Goal: Task Accomplishment & Management: Manage account settings

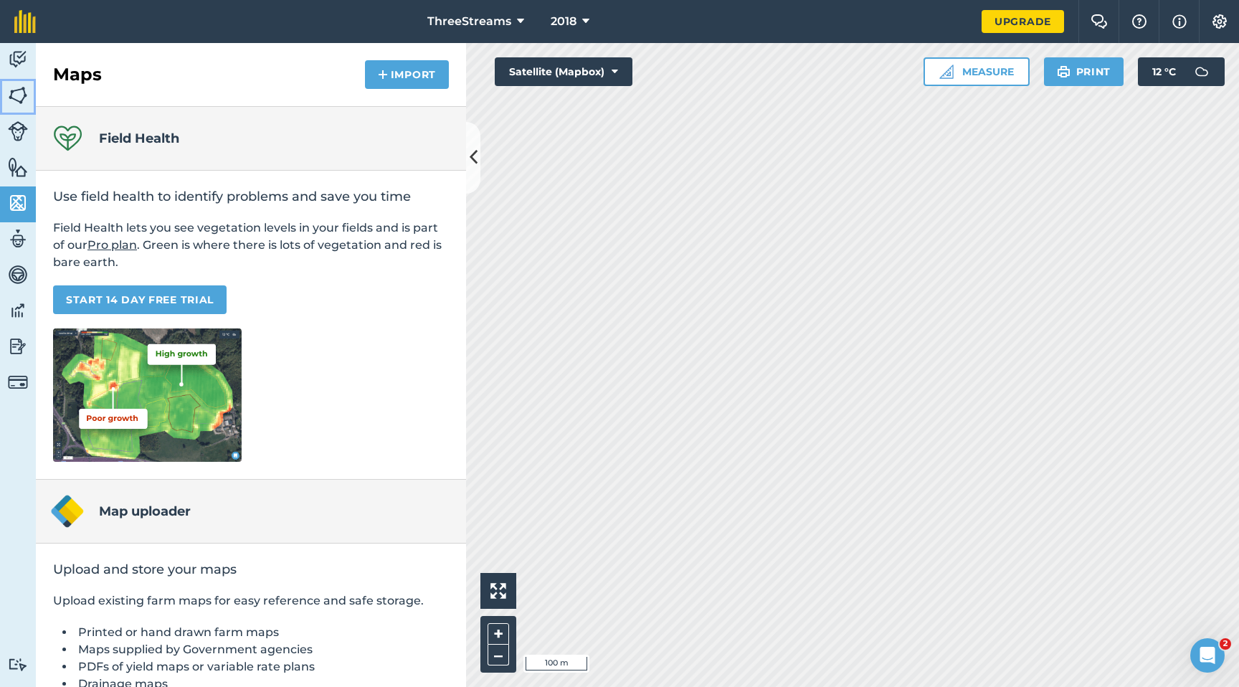
click at [20, 102] on img at bounding box center [18, 96] width 20 height 22
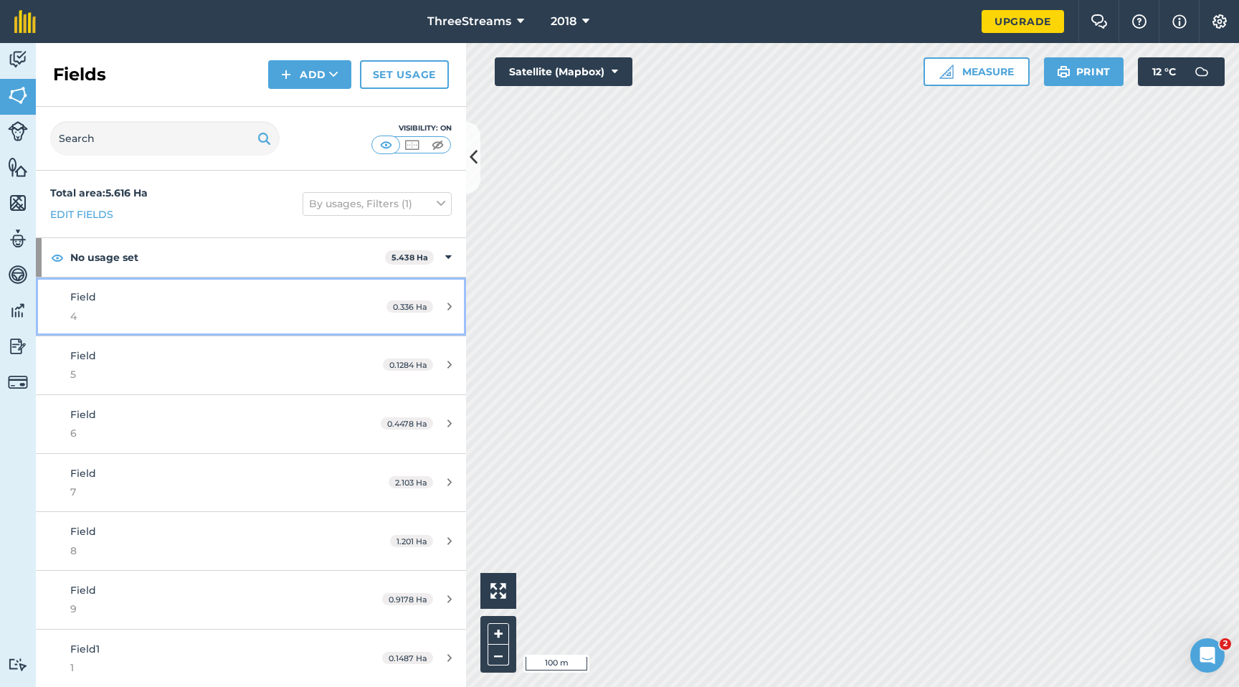
click at [447, 306] on icon at bounding box center [449, 306] width 4 height 11
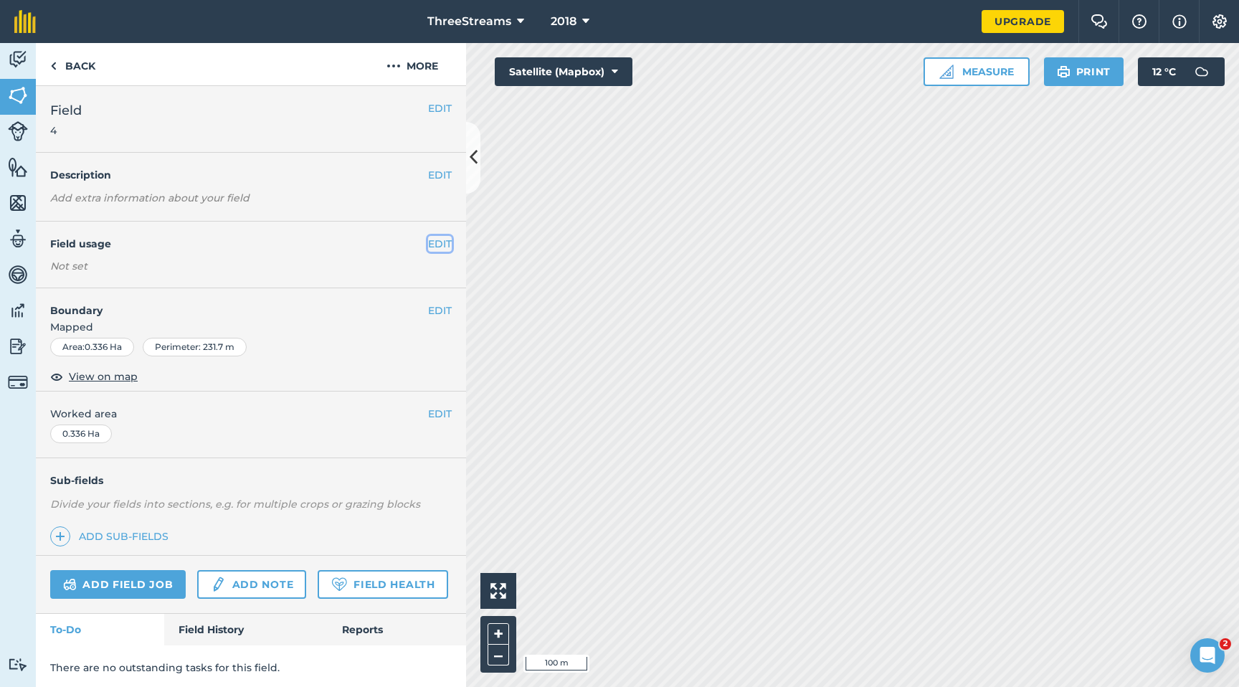
click at [428, 245] on button "EDIT" at bounding box center [440, 244] width 24 height 16
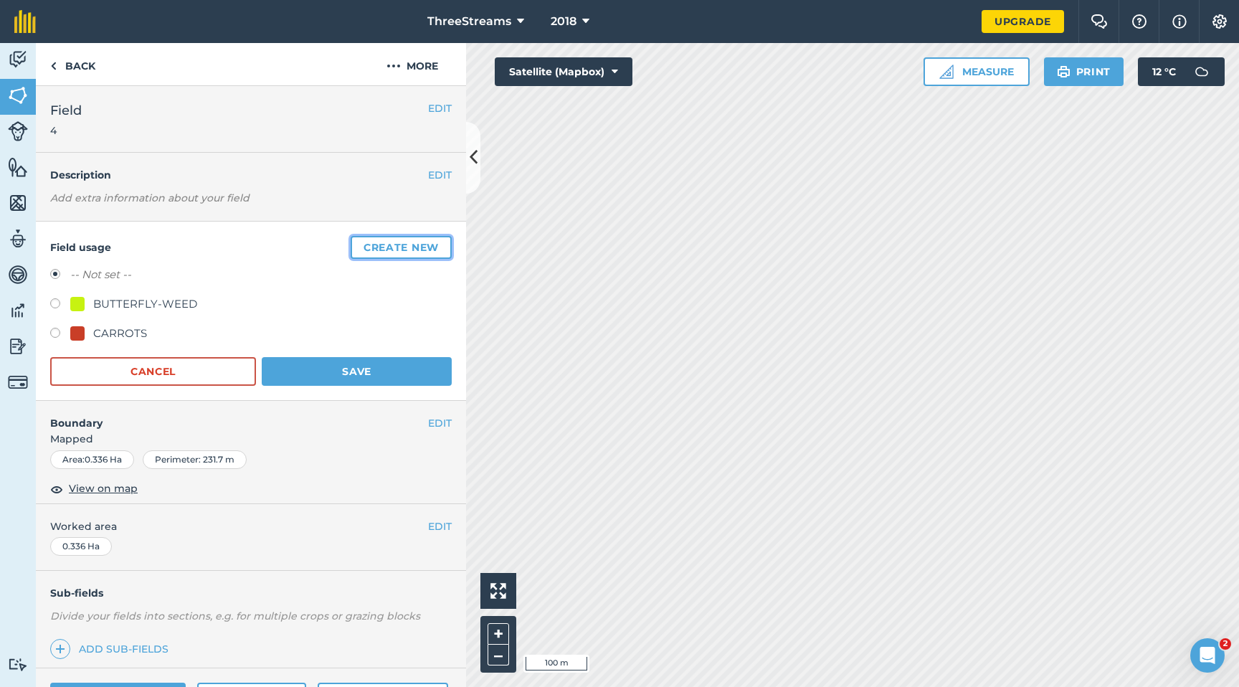
click at [379, 252] on button "Create new" at bounding box center [401, 247] width 101 height 23
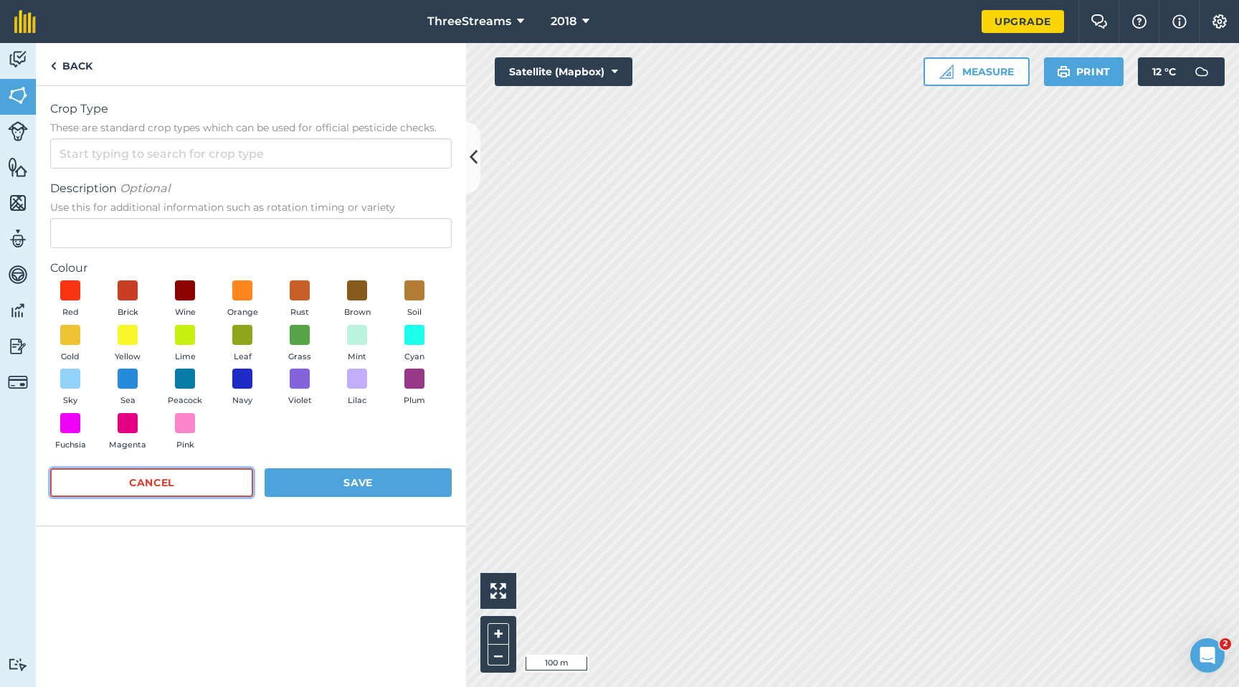
click at [194, 492] on button "Cancel" at bounding box center [151, 482] width 203 height 29
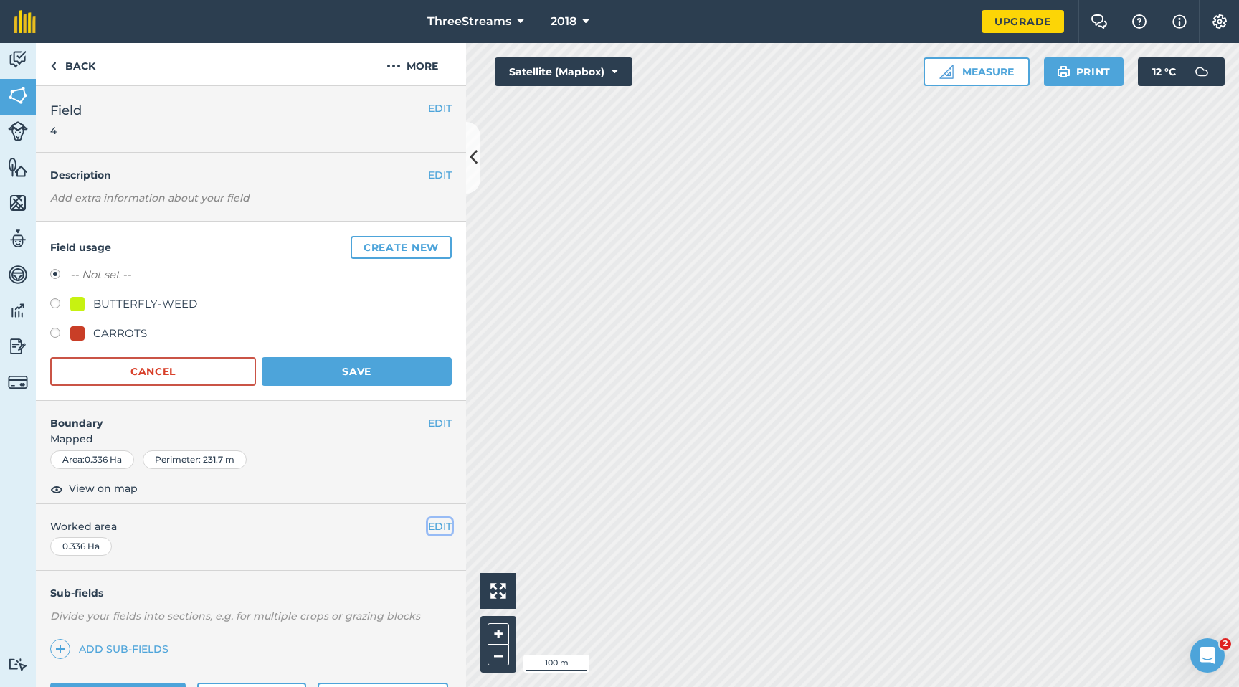
click at [428, 530] on button "EDIT" at bounding box center [440, 526] width 24 height 16
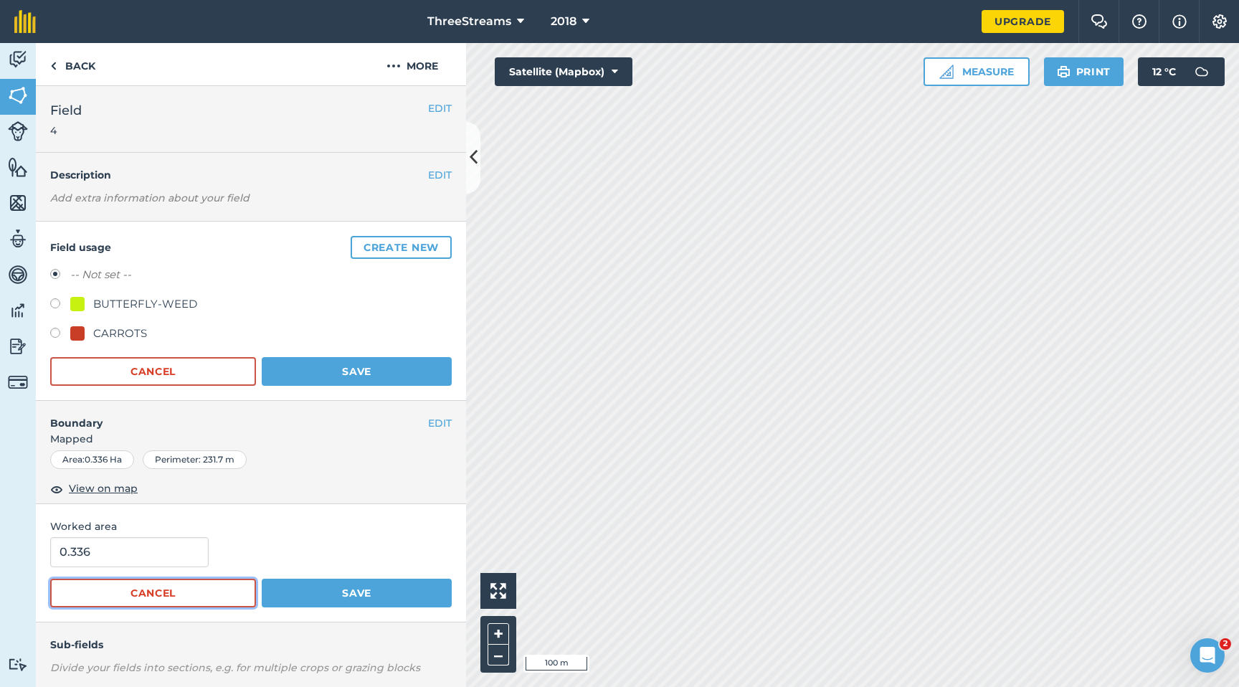
click at [184, 593] on button "Cancel" at bounding box center [153, 592] width 206 height 29
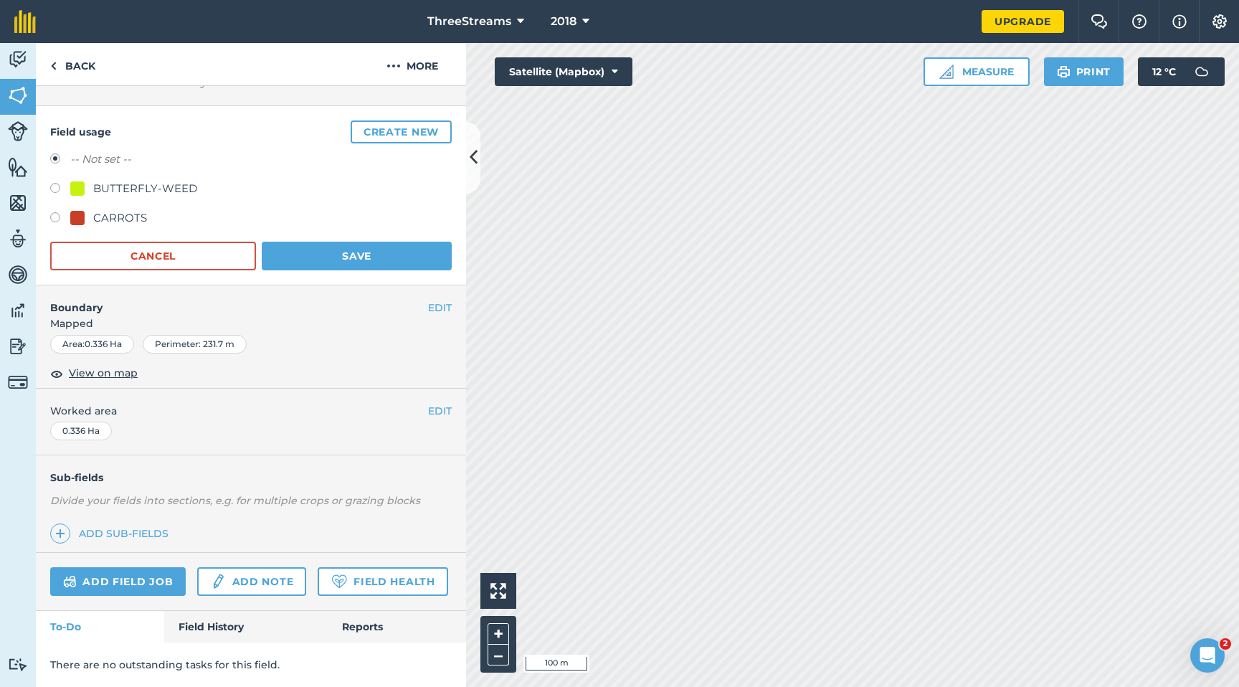
scroll to position [156, 0]
click at [209, 624] on link "Field History" at bounding box center [245, 627] width 163 height 32
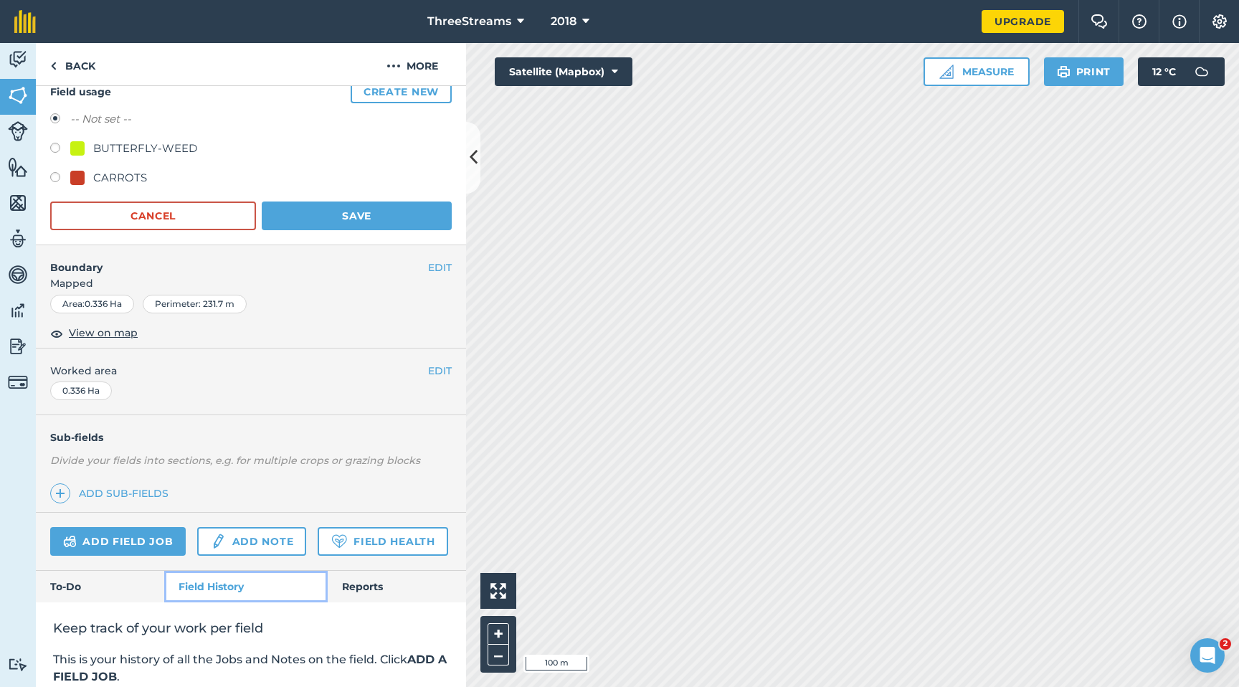
click at [318, 602] on link "Field History" at bounding box center [245, 587] width 163 height 32
click at [341, 602] on link "Reports" at bounding box center [397, 587] width 138 height 32
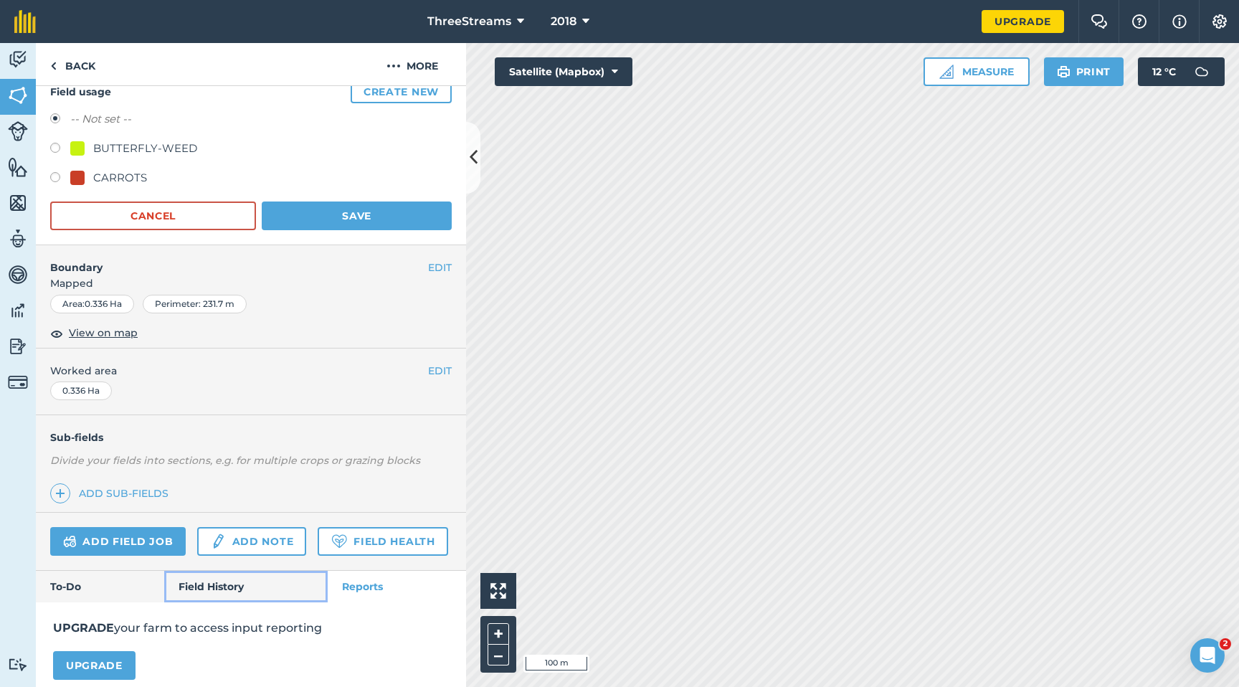
drag, startPoint x: 289, startPoint y: 630, endPoint x: 236, endPoint y: 631, distance: 53.1
click at [288, 602] on link "Field History" at bounding box center [245, 587] width 163 height 32
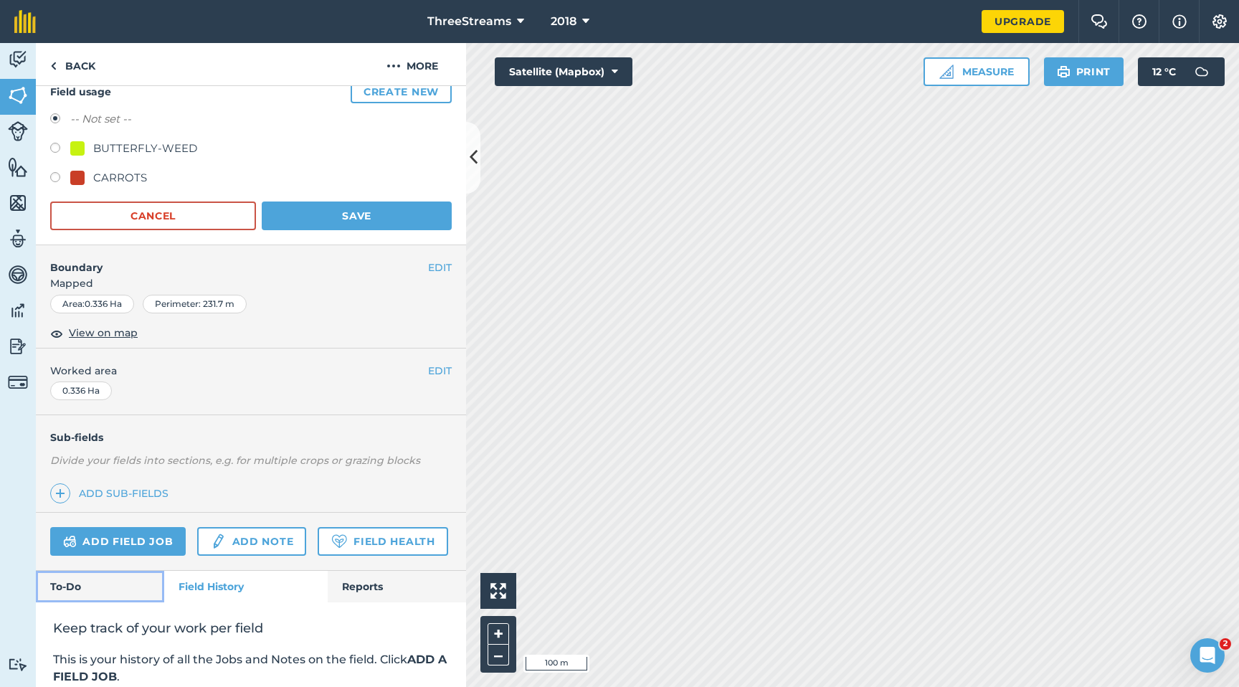
click at [133, 602] on link "To-Do" at bounding box center [100, 587] width 128 height 32
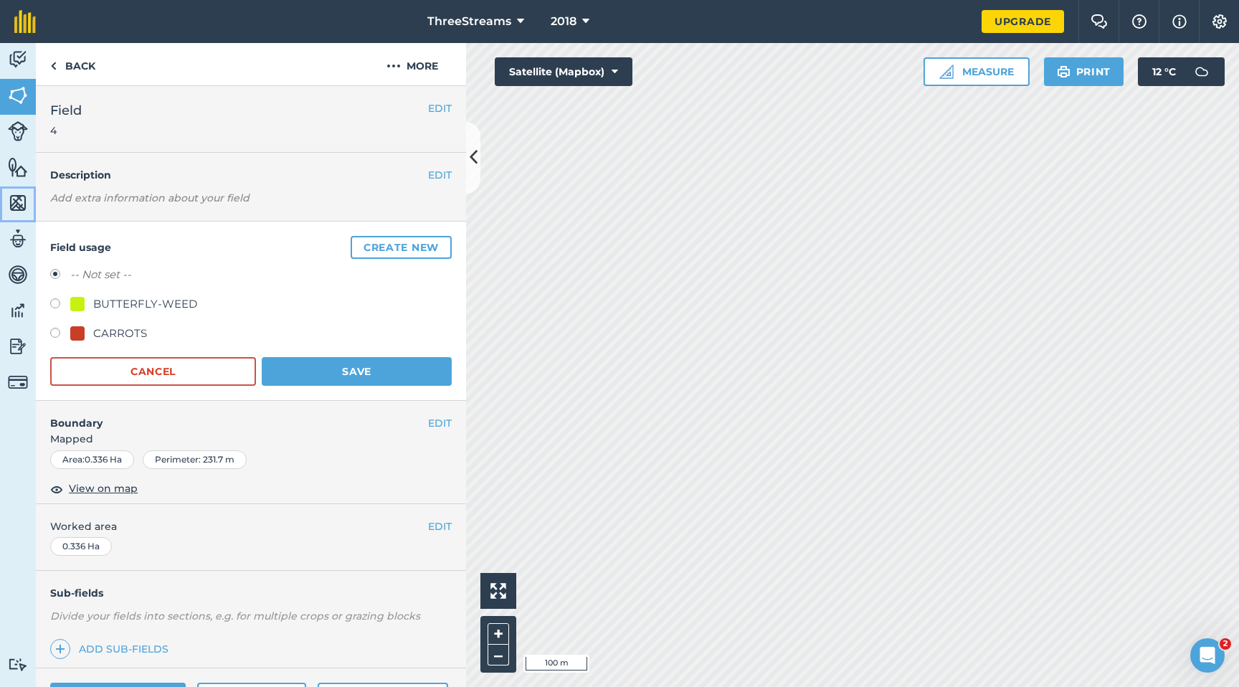
click at [23, 205] on img at bounding box center [18, 203] width 20 height 22
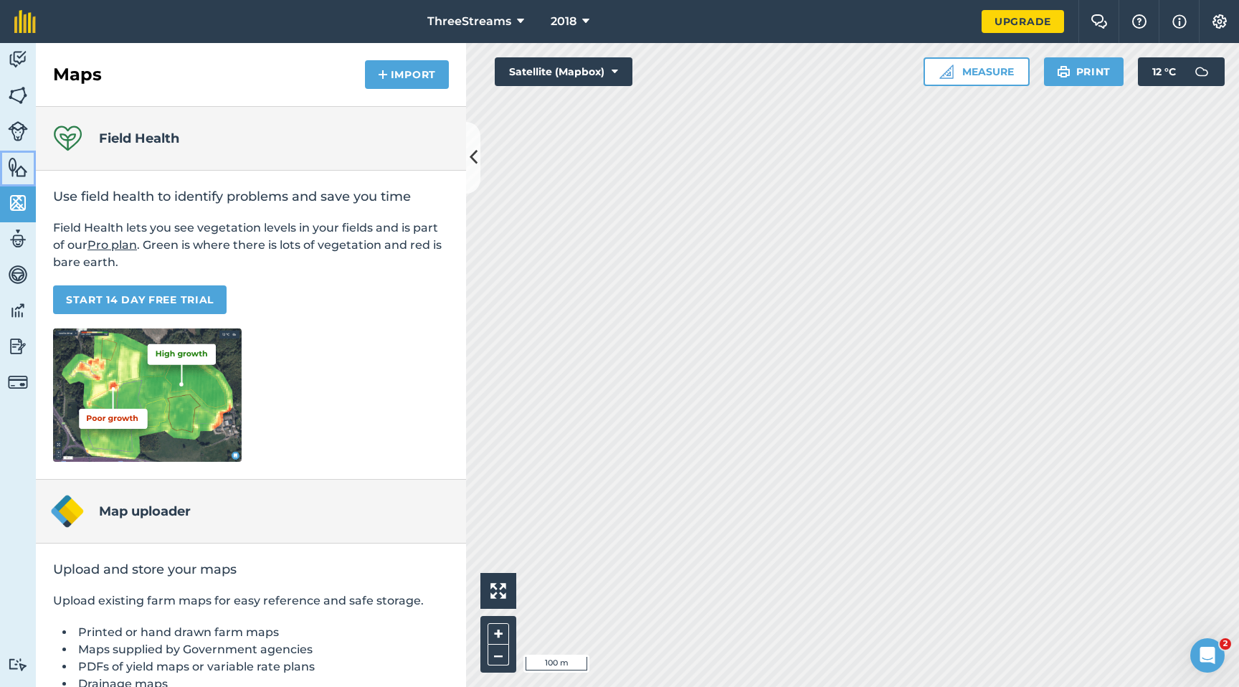
click at [26, 173] on img at bounding box center [18, 167] width 20 height 22
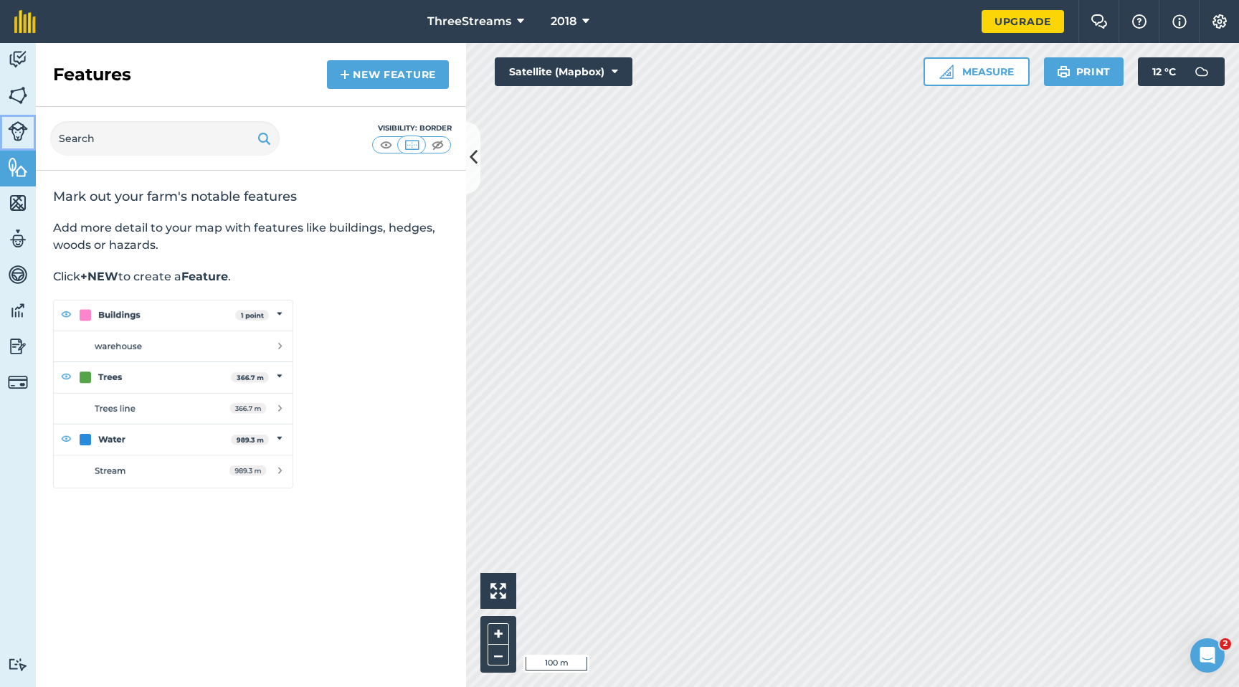
click at [23, 142] on link "Livestock" at bounding box center [18, 133] width 36 height 36
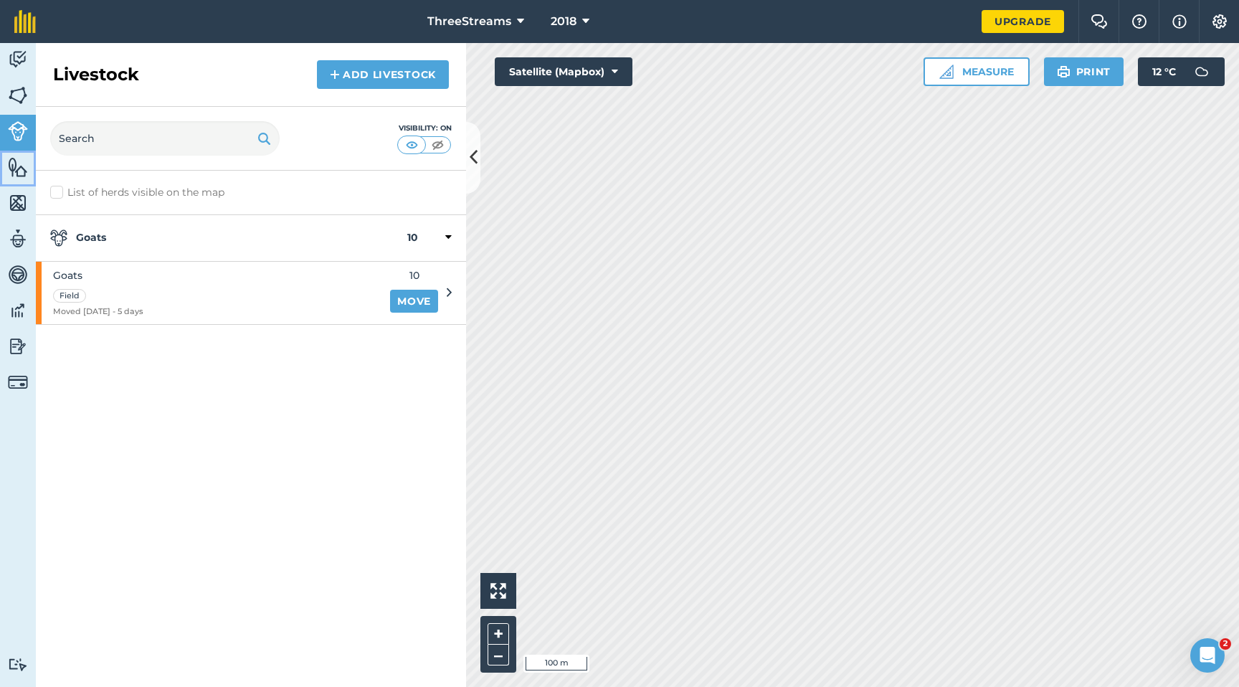
click at [24, 183] on link "Features" at bounding box center [18, 169] width 36 height 36
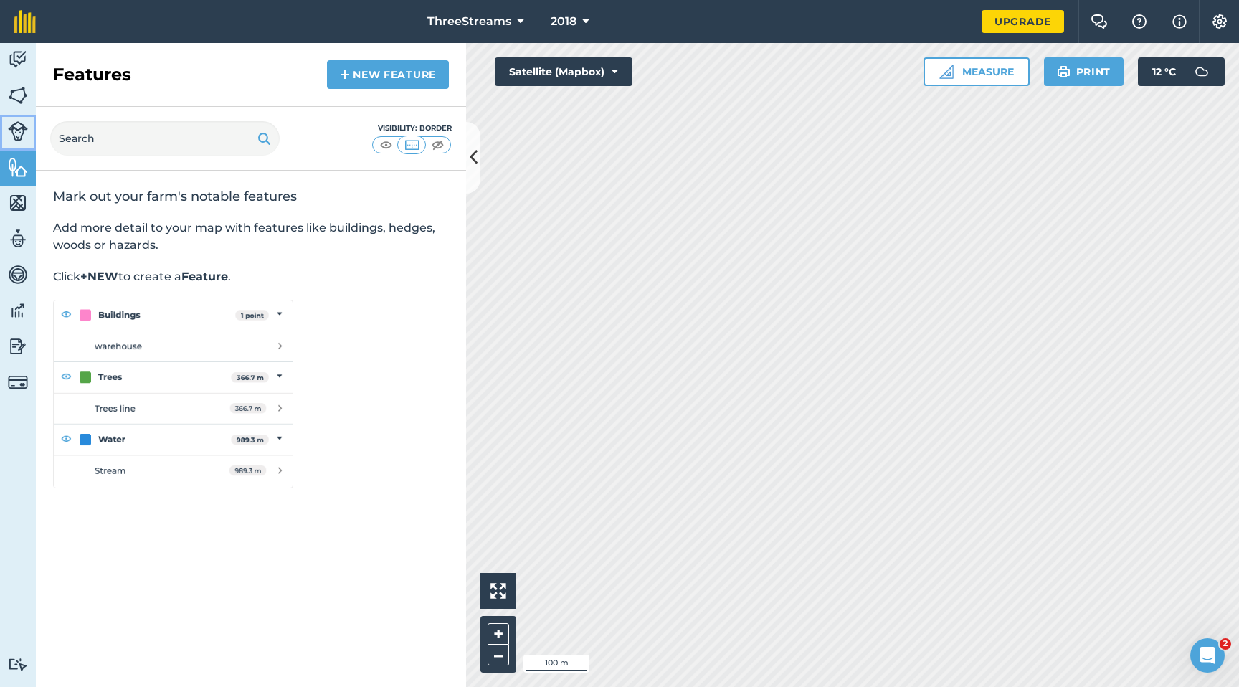
click at [22, 132] on img at bounding box center [18, 131] width 20 height 20
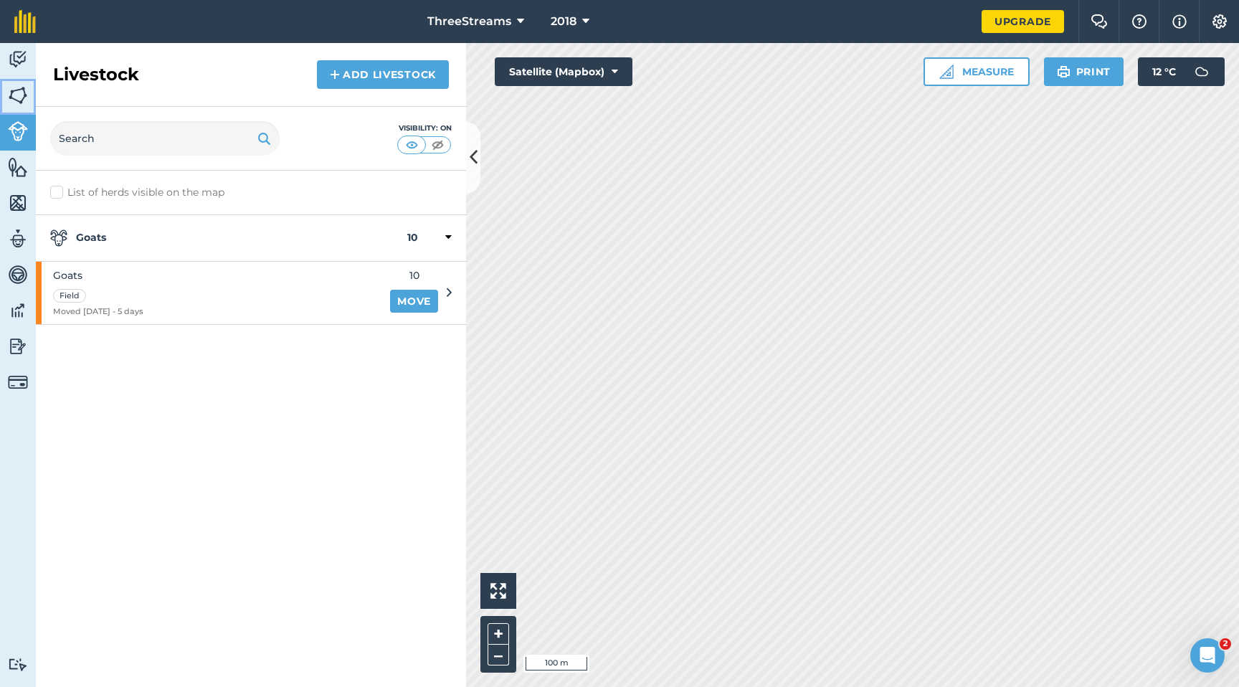
click at [20, 103] on img at bounding box center [18, 96] width 20 height 22
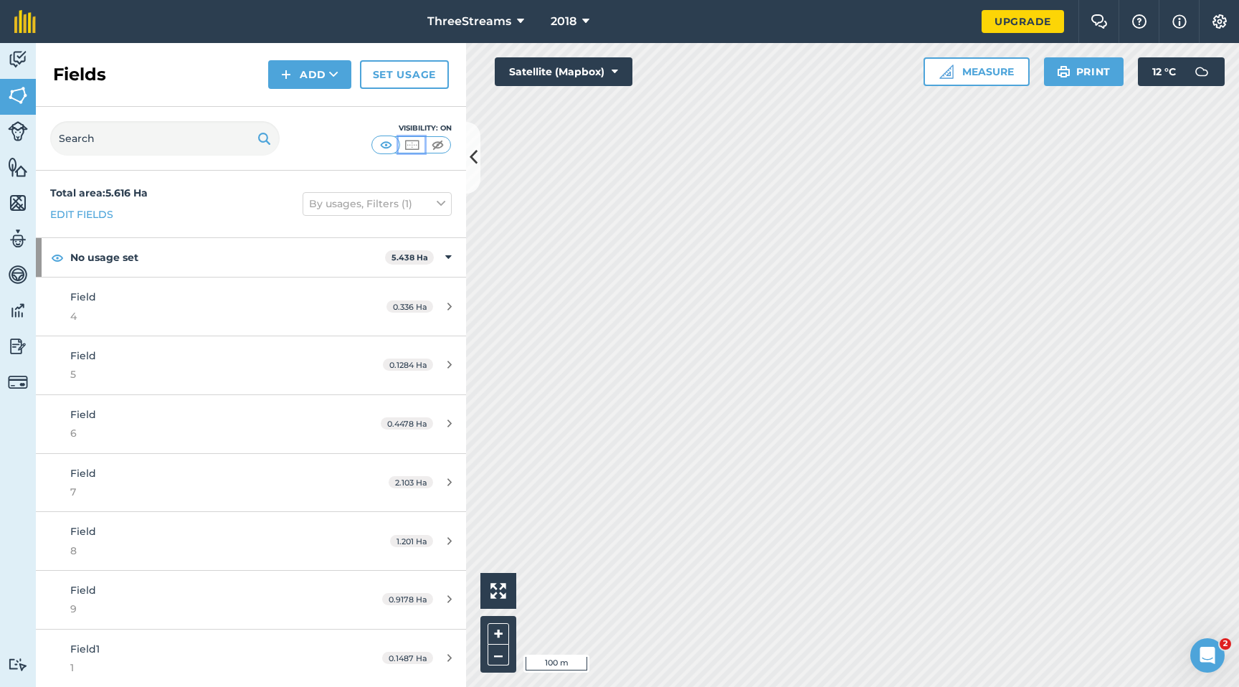
click at [412, 148] on img at bounding box center [412, 145] width 18 height 14
click at [371, 142] on div "Visibility: Border" at bounding box center [411, 139] width 80 height 32
click at [432, 148] on img at bounding box center [438, 145] width 18 height 14
click at [386, 147] on img at bounding box center [386, 145] width 18 height 14
click at [324, 76] on button "Add" at bounding box center [309, 74] width 83 height 29
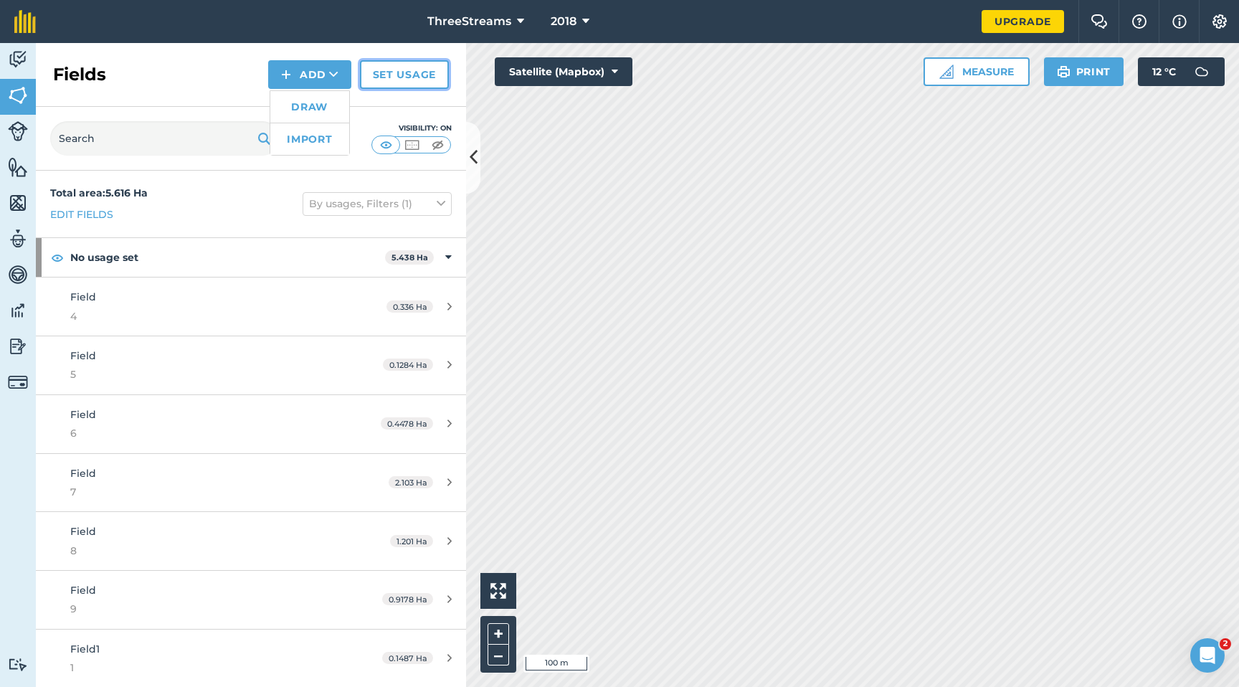
click at [397, 78] on link "Set usage" at bounding box center [404, 74] width 89 height 29
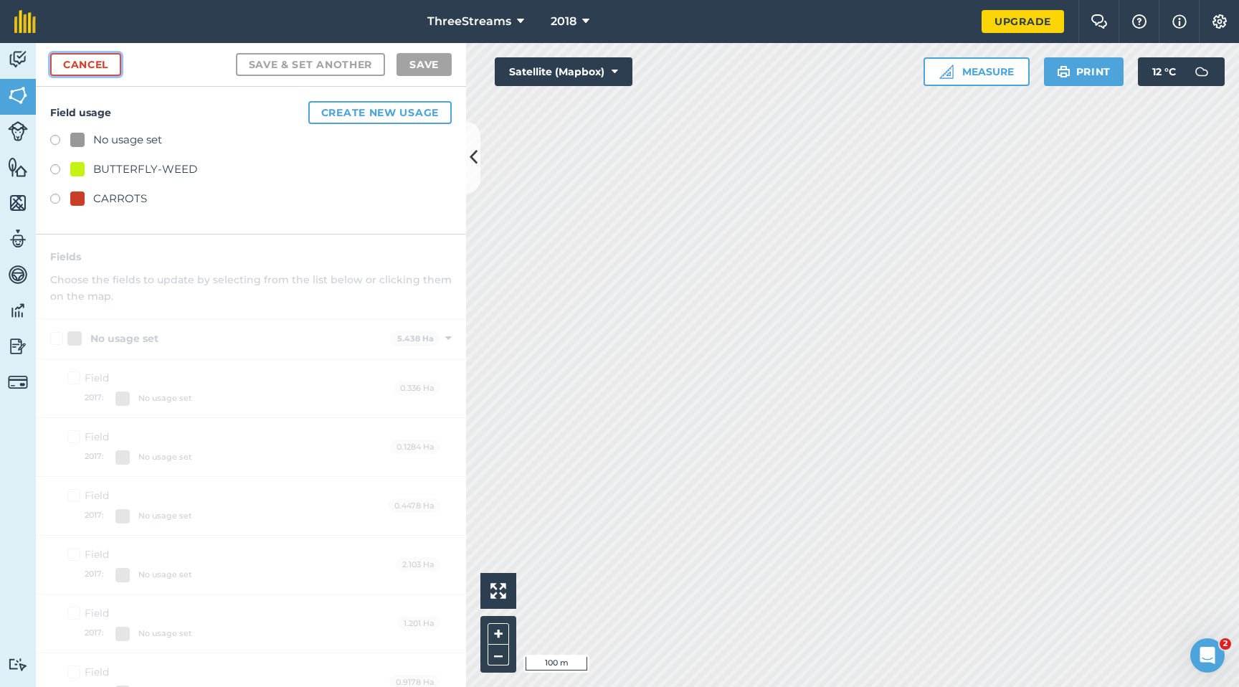
click at [99, 66] on link "Cancel" at bounding box center [85, 64] width 71 height 23
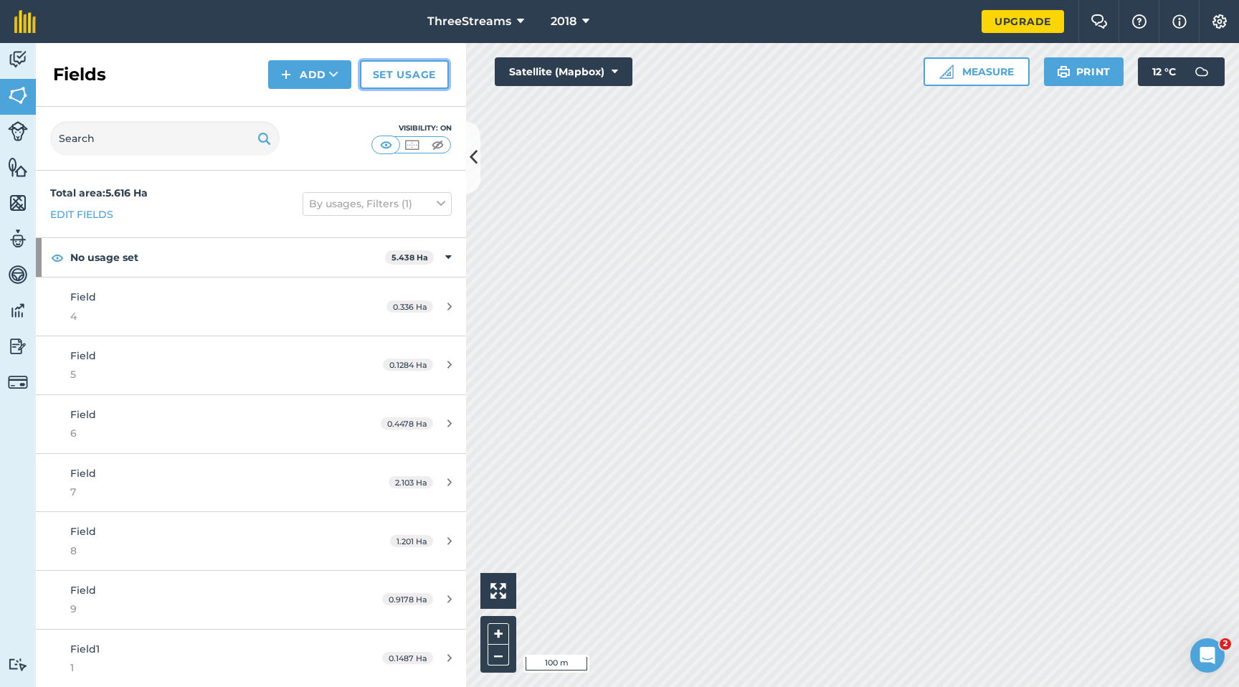
click at [433, 75] on link "Set usage" at bounding box center [404, 74] width 89 height 29
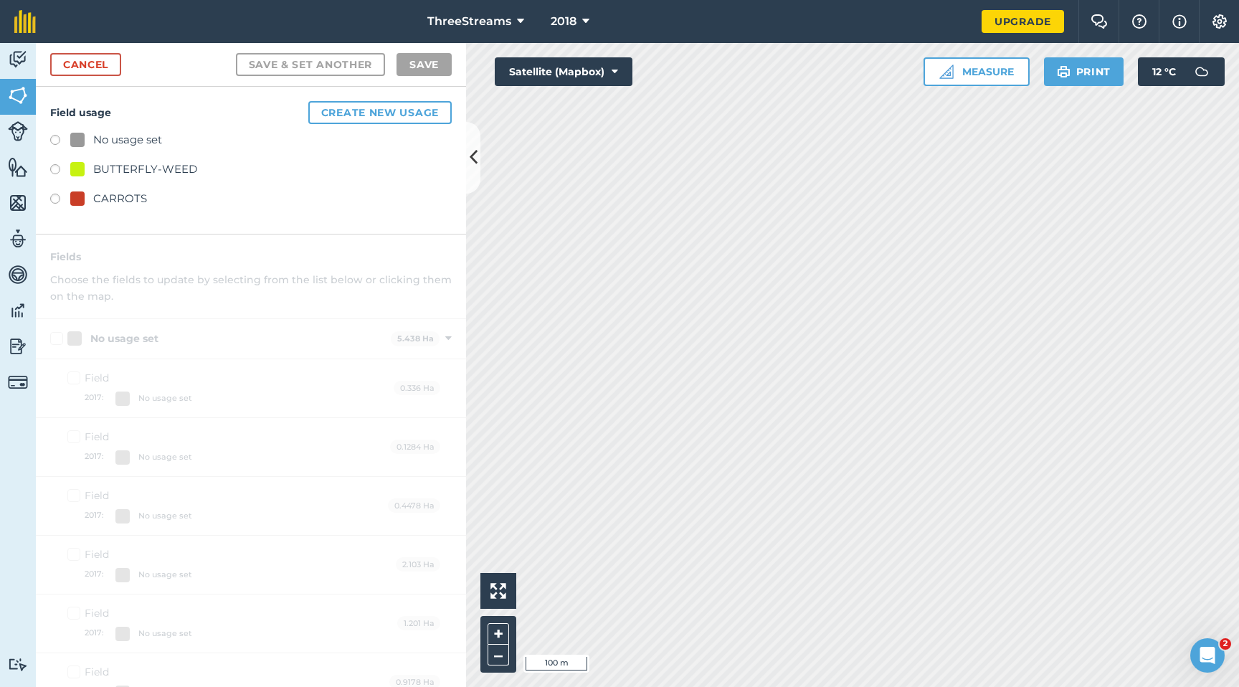
click at [378, 121] on div "Field usage Create new usage No usage set BUTTERFLY-WEED CARROTS" at bounding box center [251, 161] width 430 height 148
click at [379, 118] on button "Create new usage" at bounding box center [379, 112] width 143 height 23
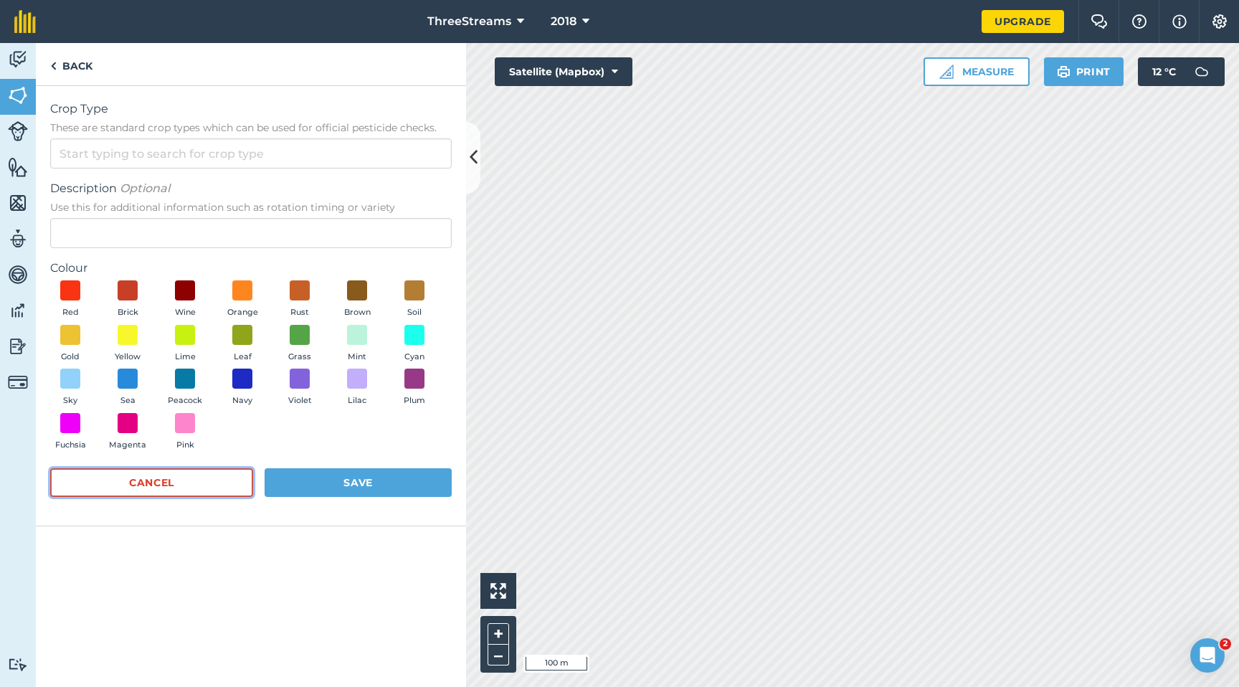
click at [146, 484] on button "Cancel" at bounding box center [151, 482] width 203 height 29
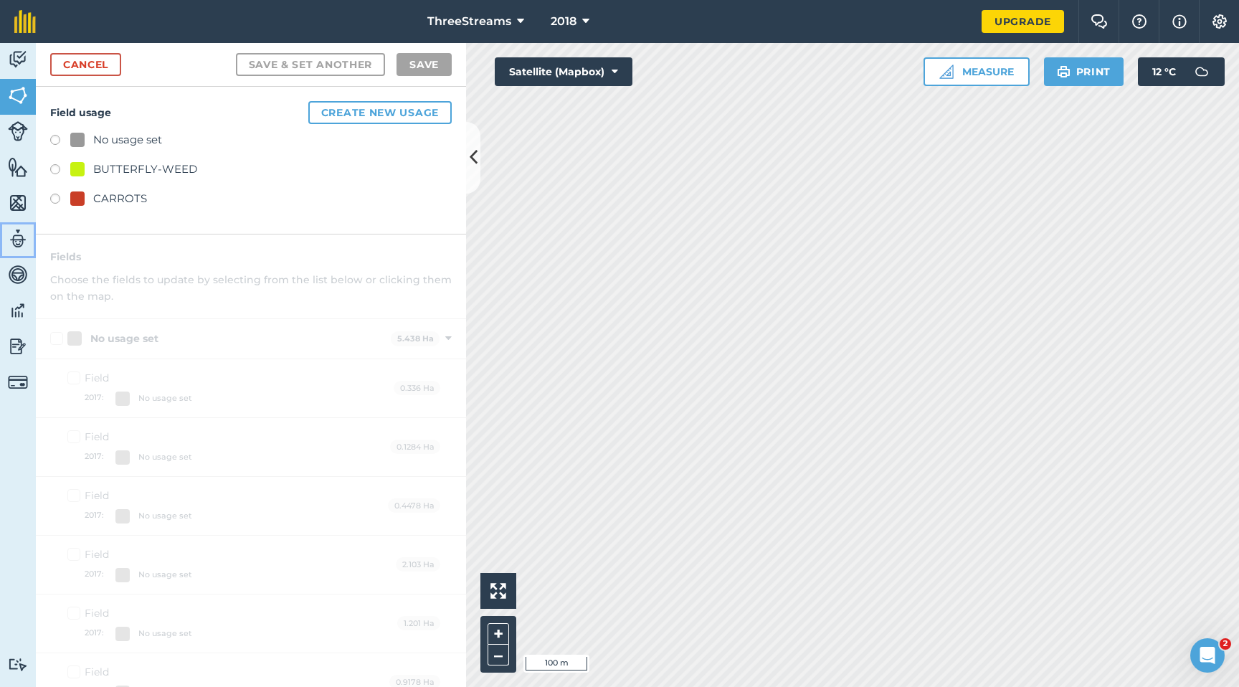
click at [19, 238] on img at bounding box center [18, 239] width 20 height 22
select select "MEMBER"
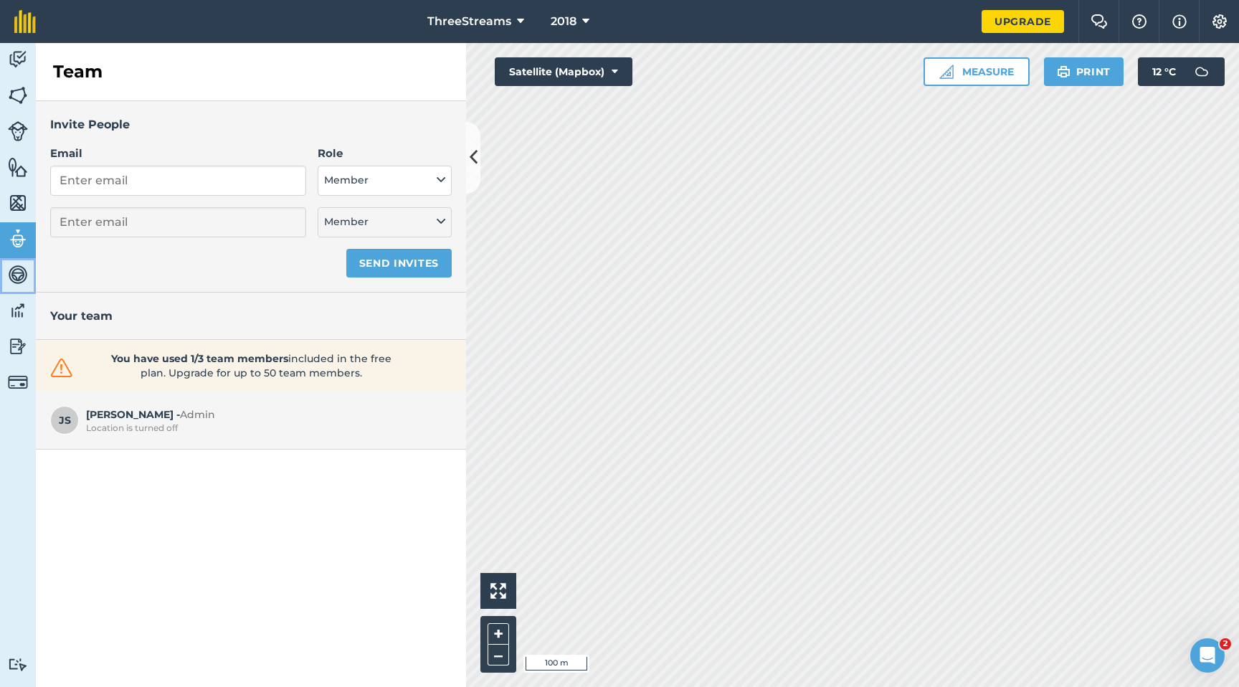
click at [21, 272] on img at bounding box center [18, 275] width 20 height 22
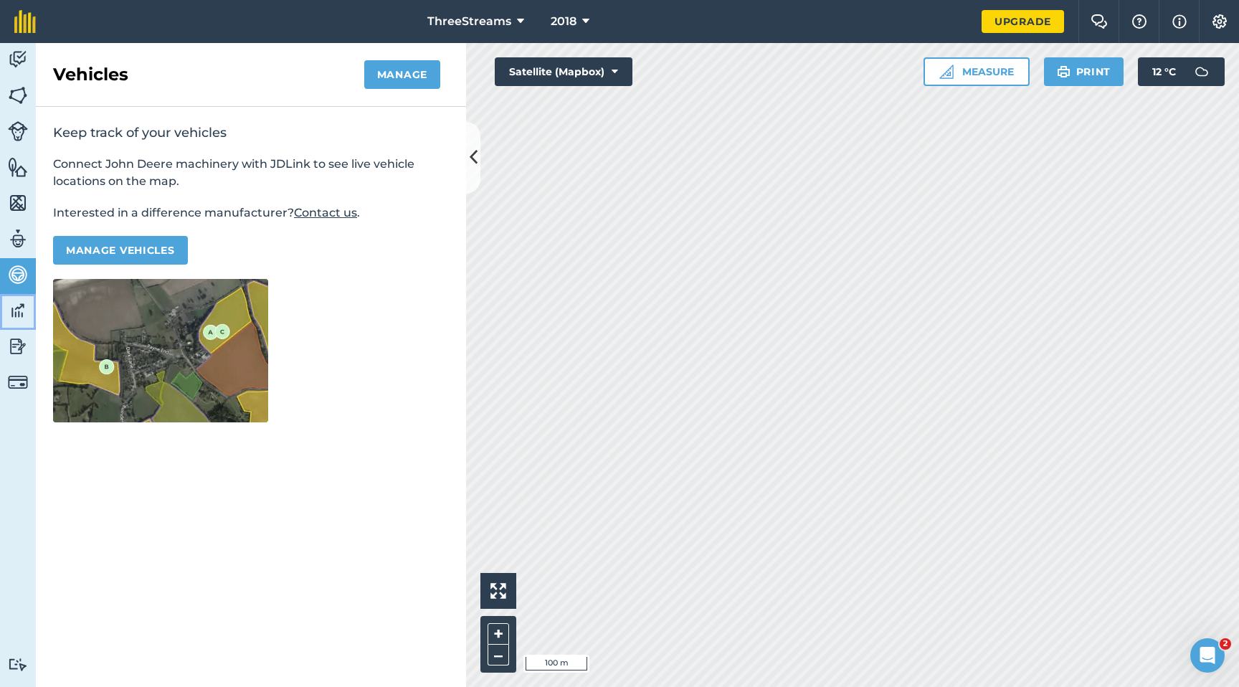
click at [24, 310] on img at bounding box center [18, 311] width 20 height 22
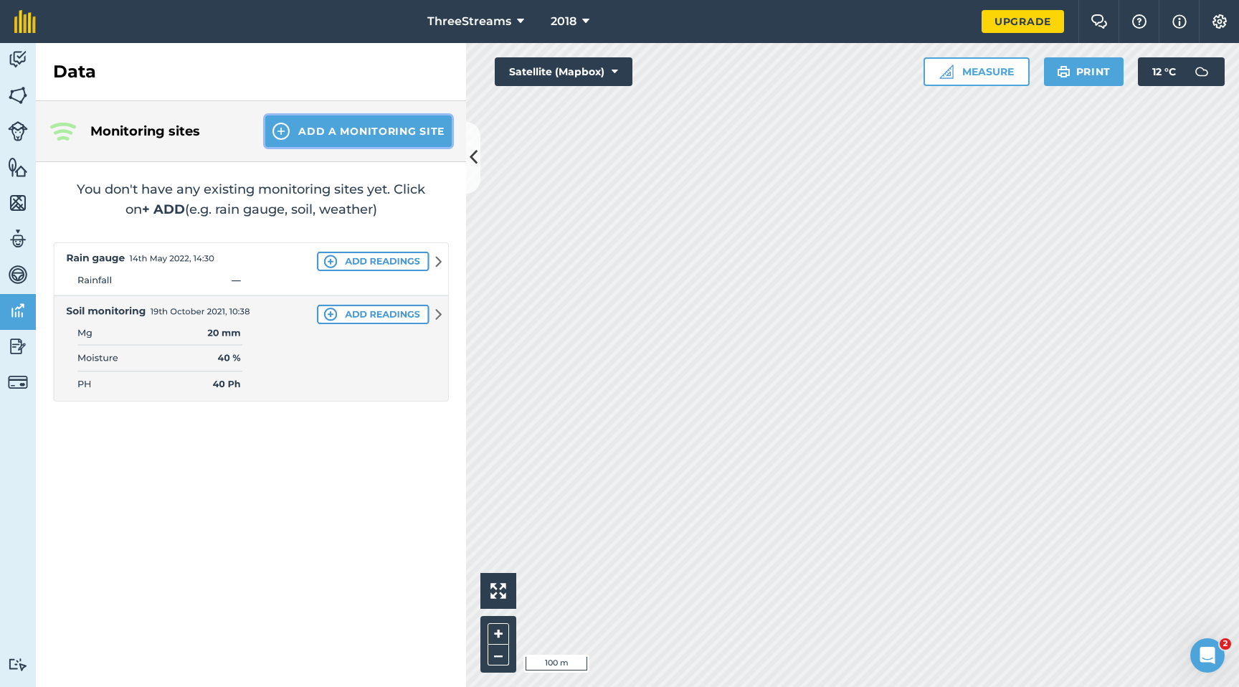
click at [341, 128] on button "Add a Monitoring Site" at bounding box center [358, 131] width 186 height 32
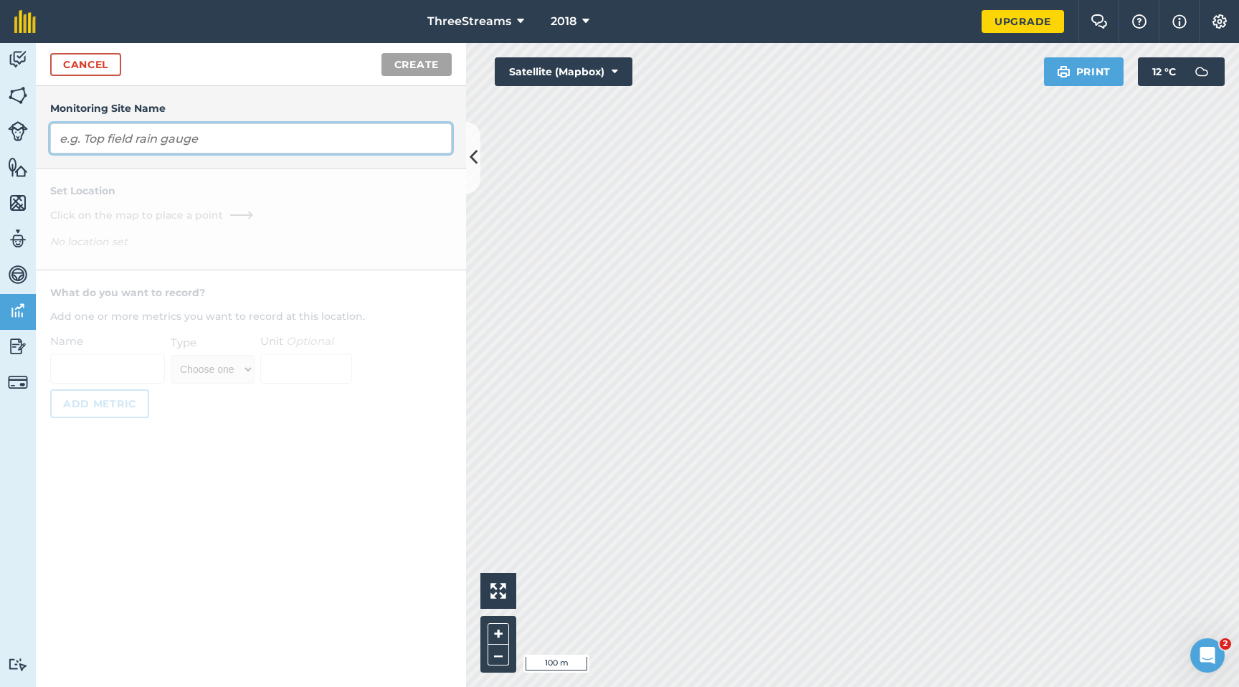
click at [313, 137] on input "text" at bounding box center [250, 138] width 401 height 30
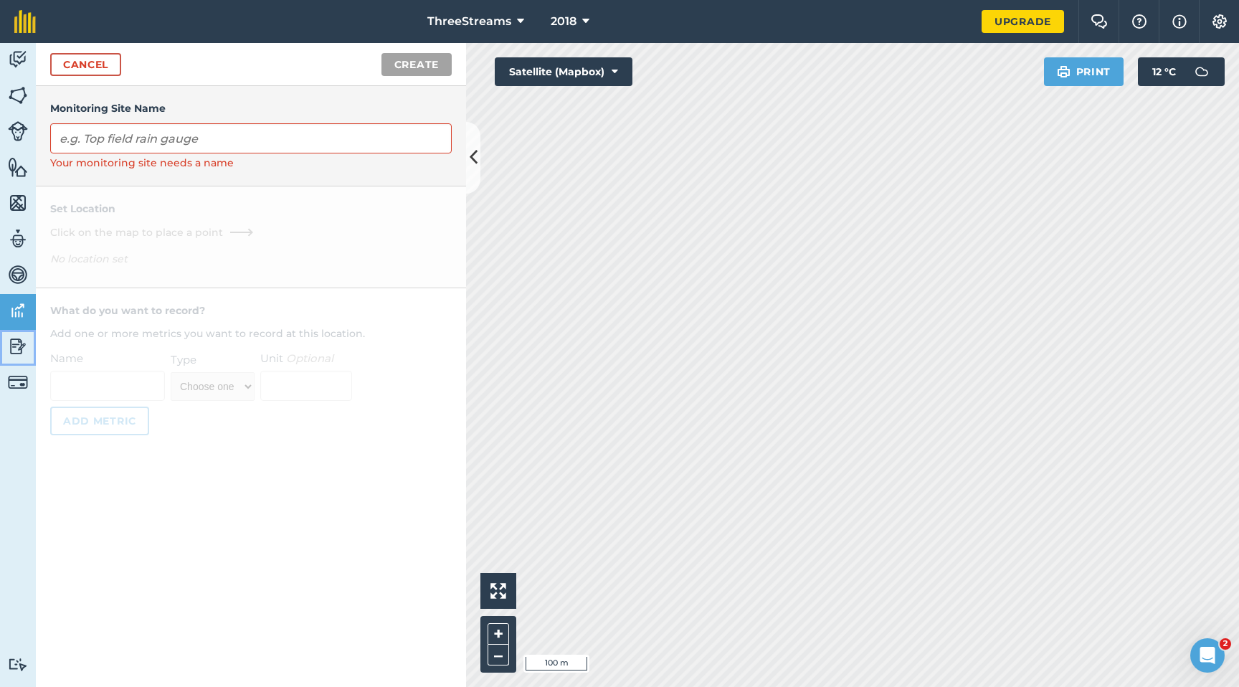
click at [19, 344] on img at bounding box center [18, 346] width 20 height 22
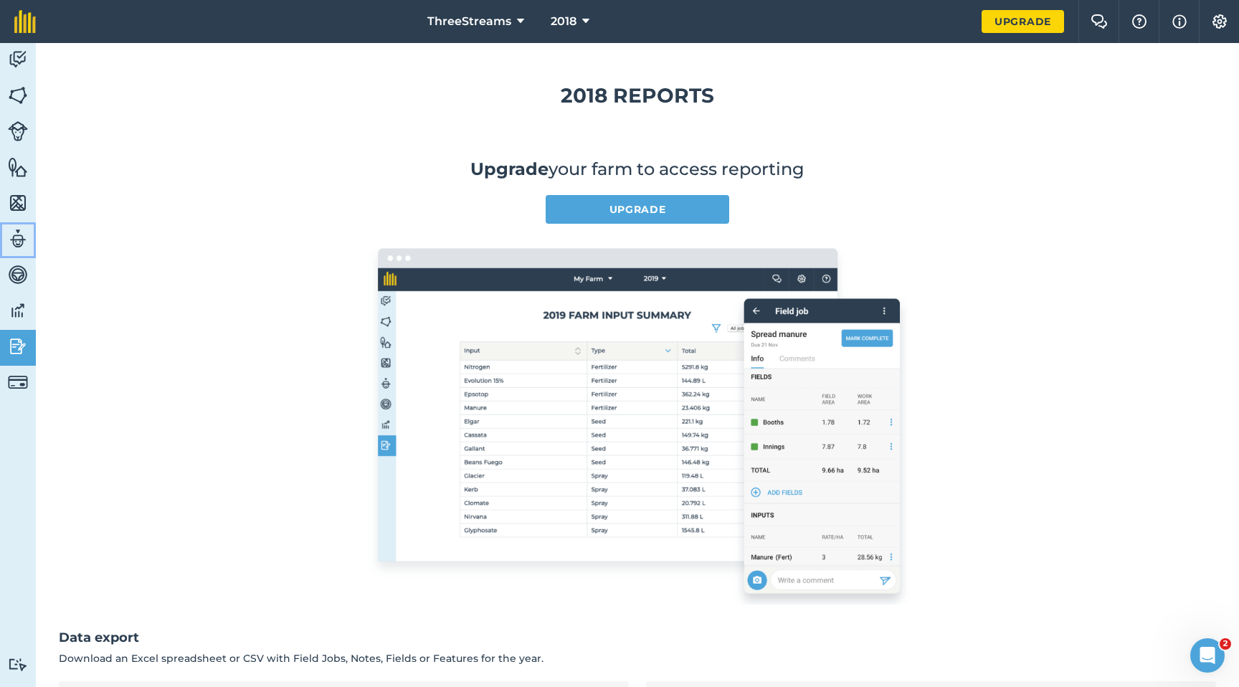
click at [19, 257] on link "Team" at bounding box center [18, 240] width 36 height 36
select select "MEMBER"
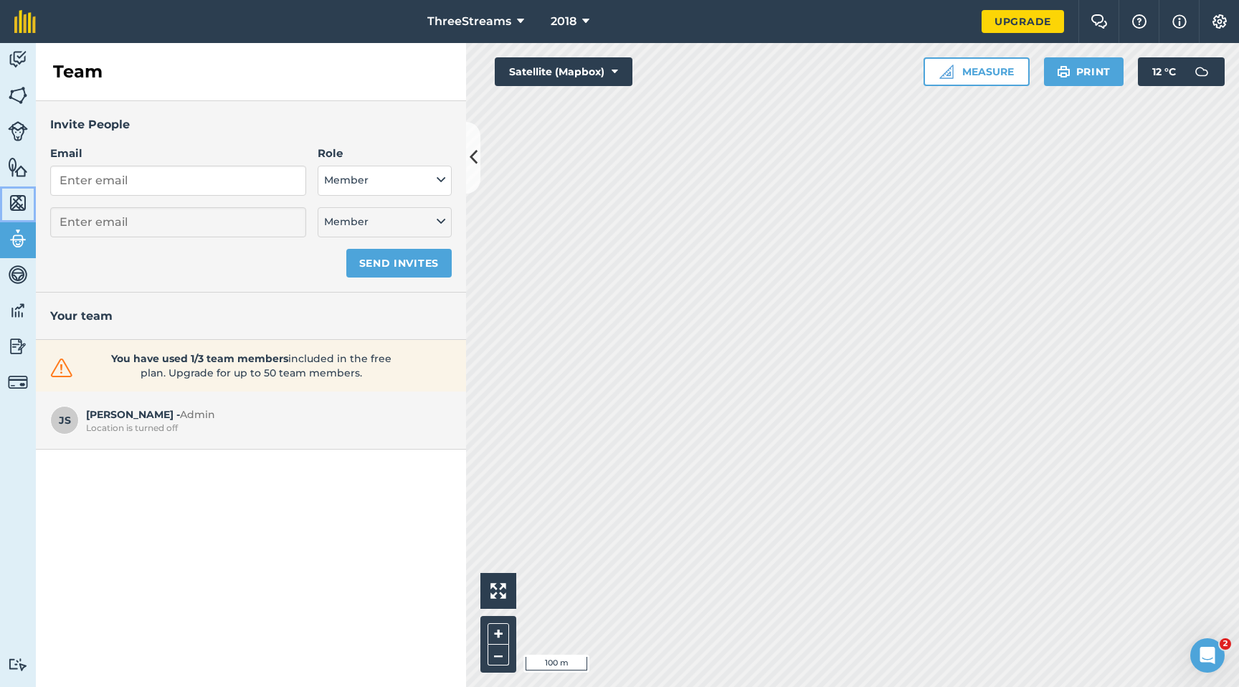
click at [16, 202] on img at bounding box center [18, 203] width 20 height 22
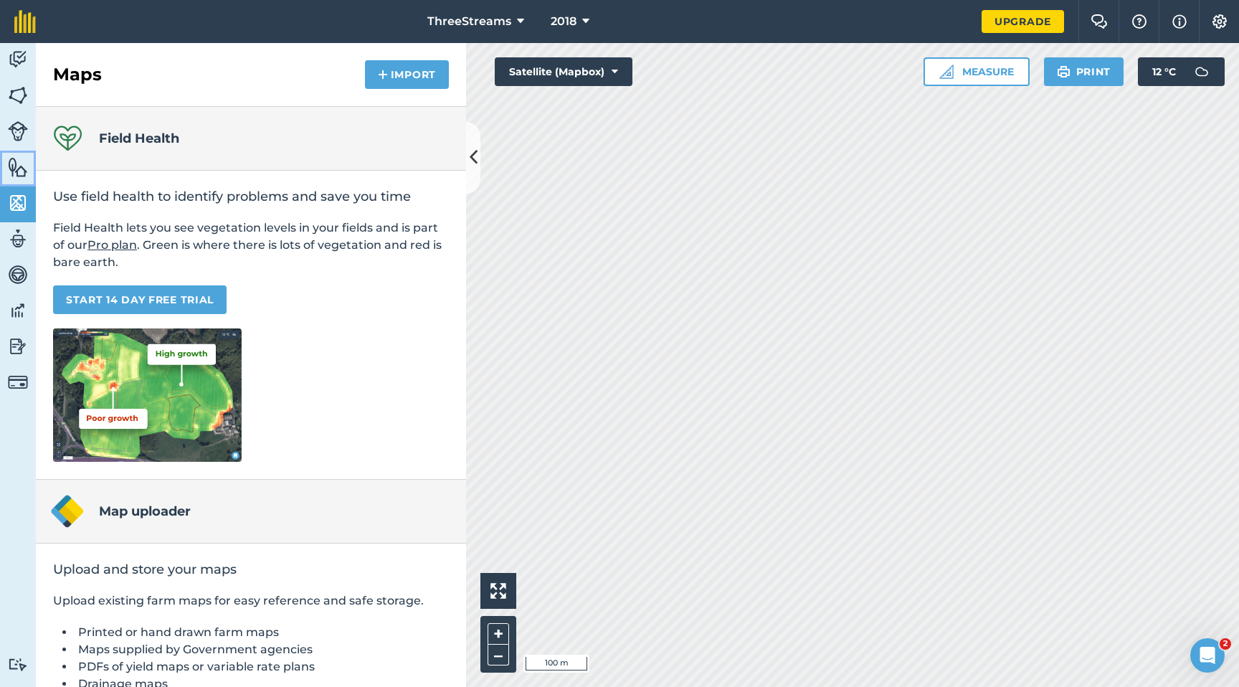
click at [19, 151] on link "Features" at bounding box center [18, 169] width 36 height 36
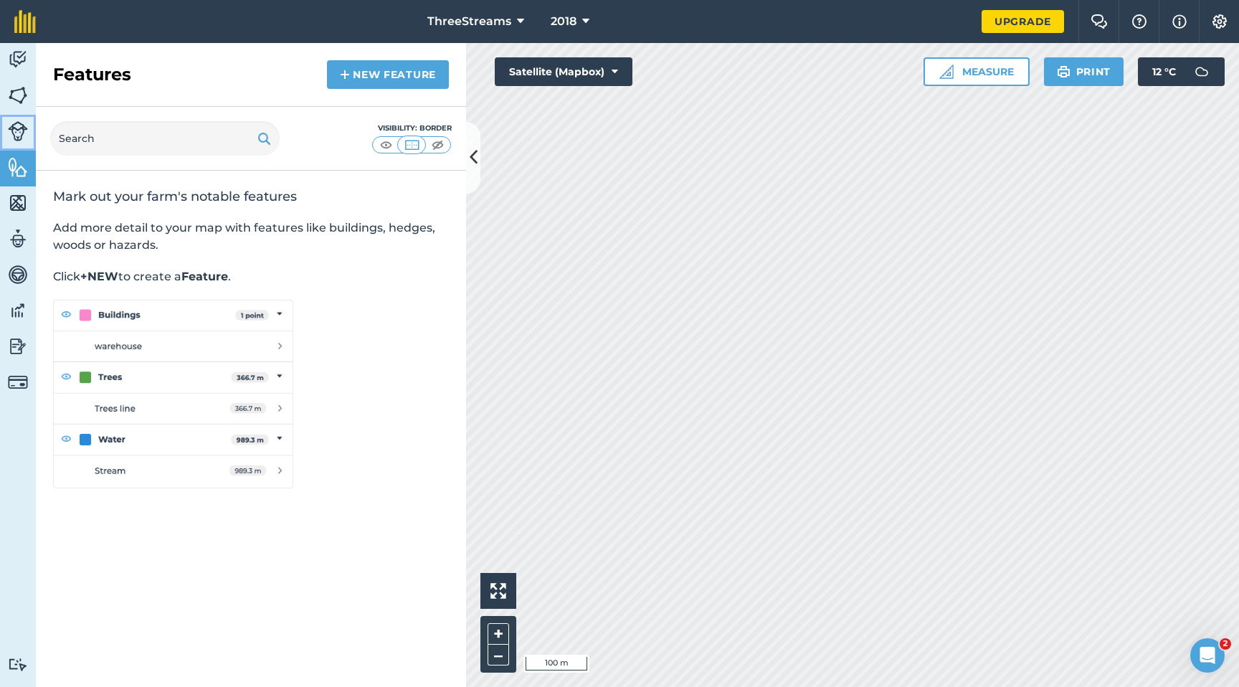
click at [19, 134] on img at bounding box center [18, 131] width 20 height 20
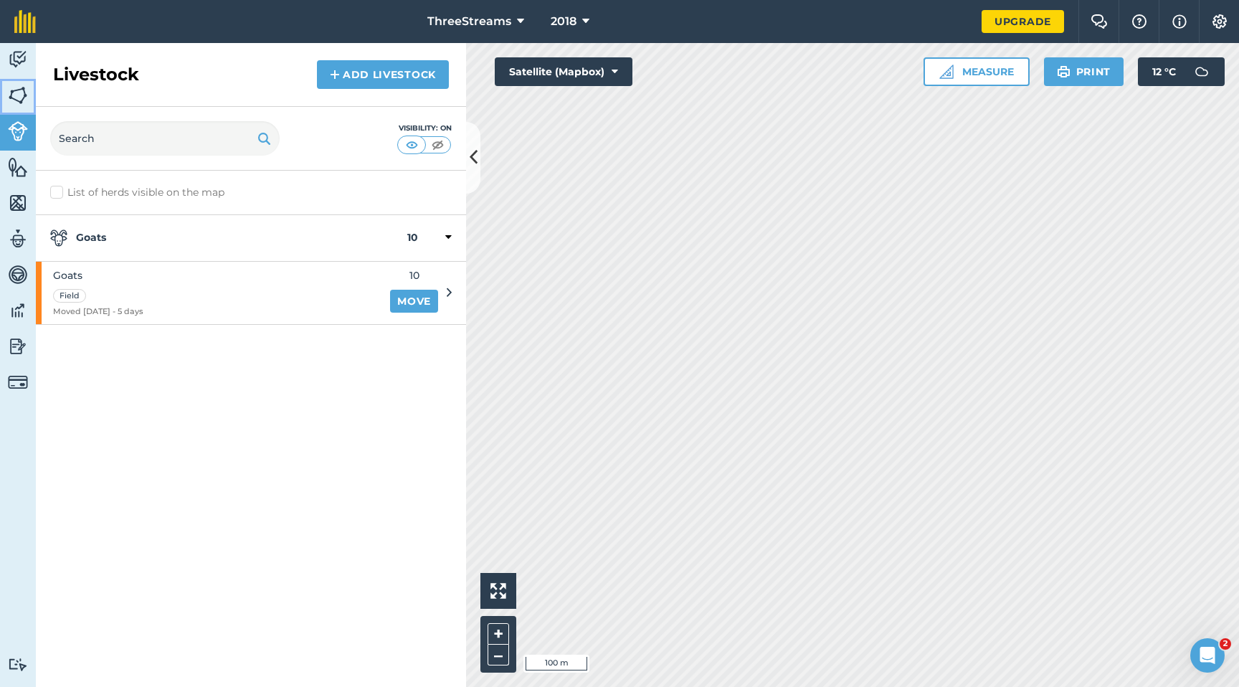
click at [14, 101] on img at bounding box center [18, 96] width 20 height 22
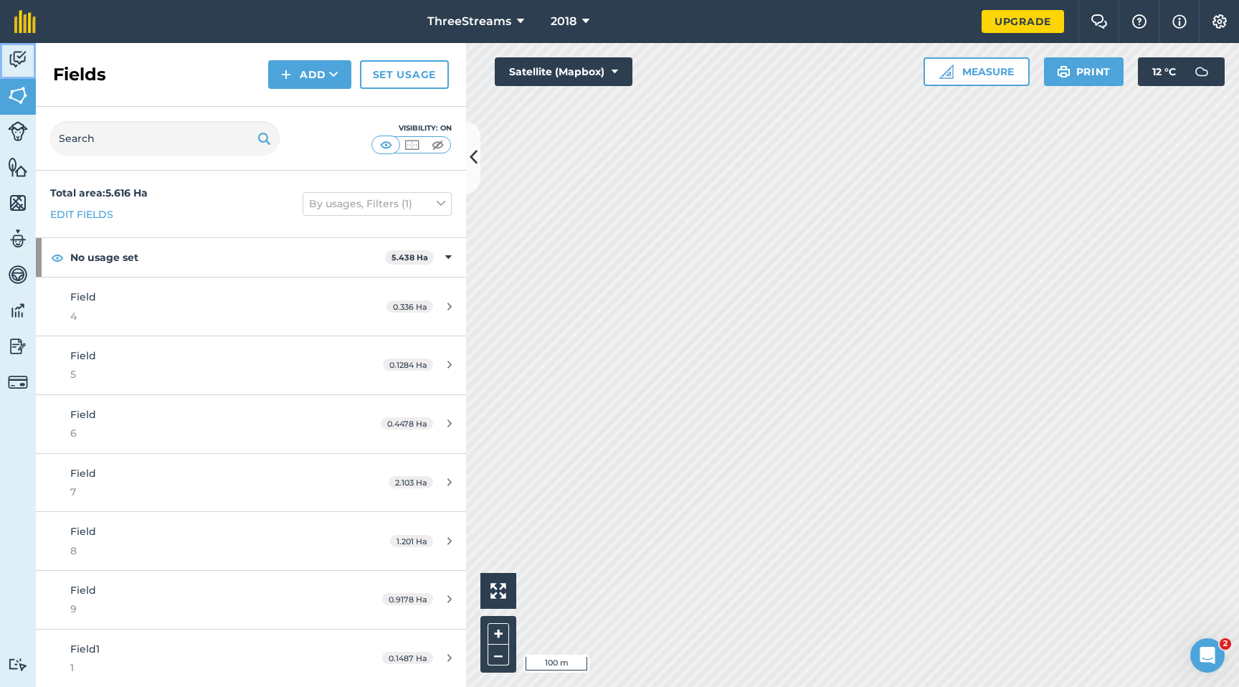
click at [16, 64] on img at bounding box center [18, 60] width 20 height 22
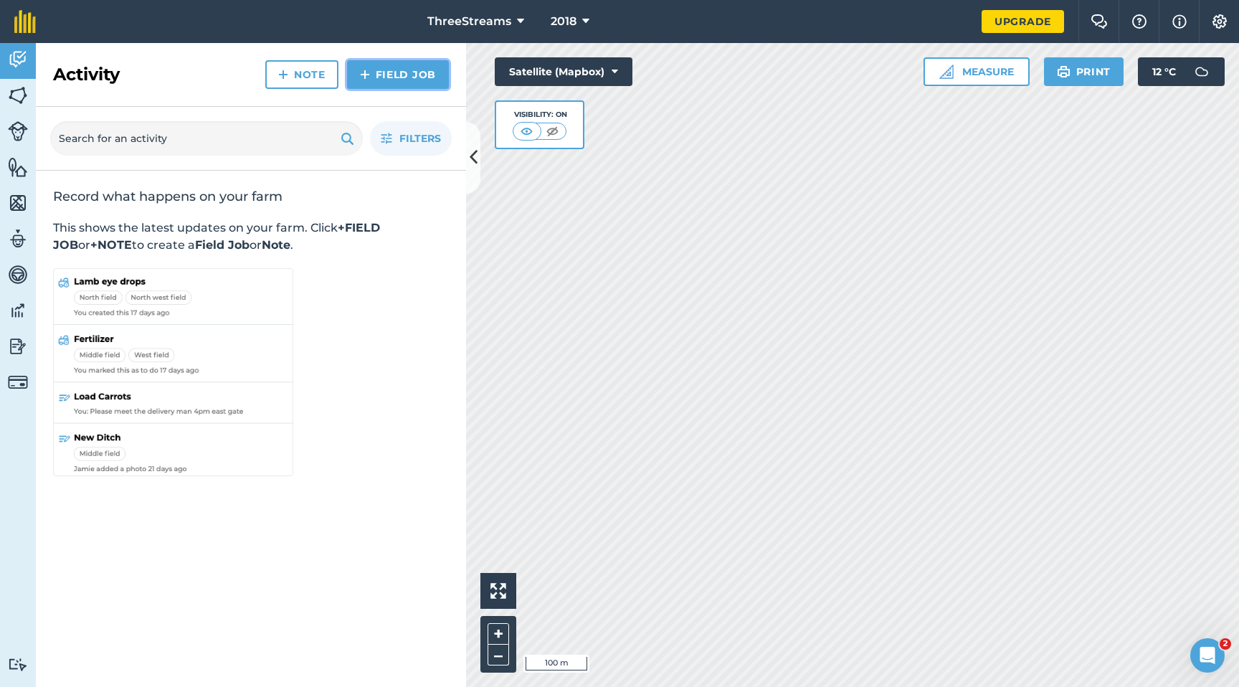
click at [374, 81] on link "Field Job" at bounding box center [398, 74] width 102 height 29
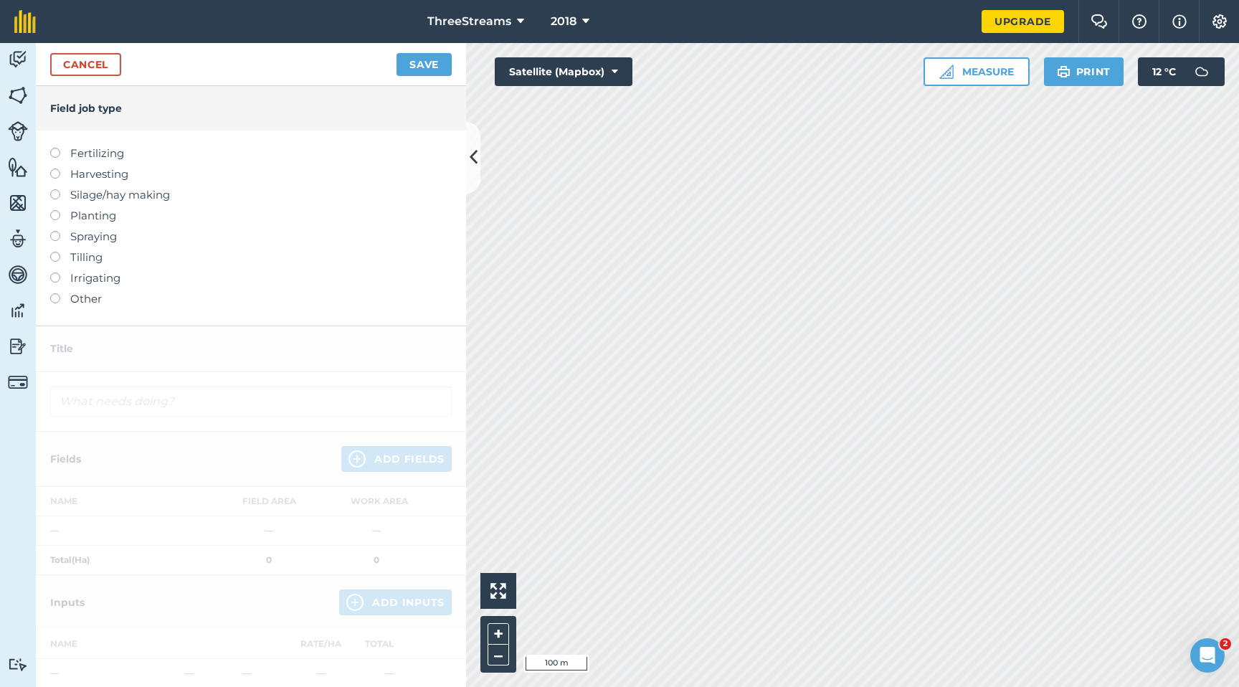
click at [87, 159] on label "Fertilizing" at bounding box center [250, 153] width 401 height 17
type input "Fertilizing"
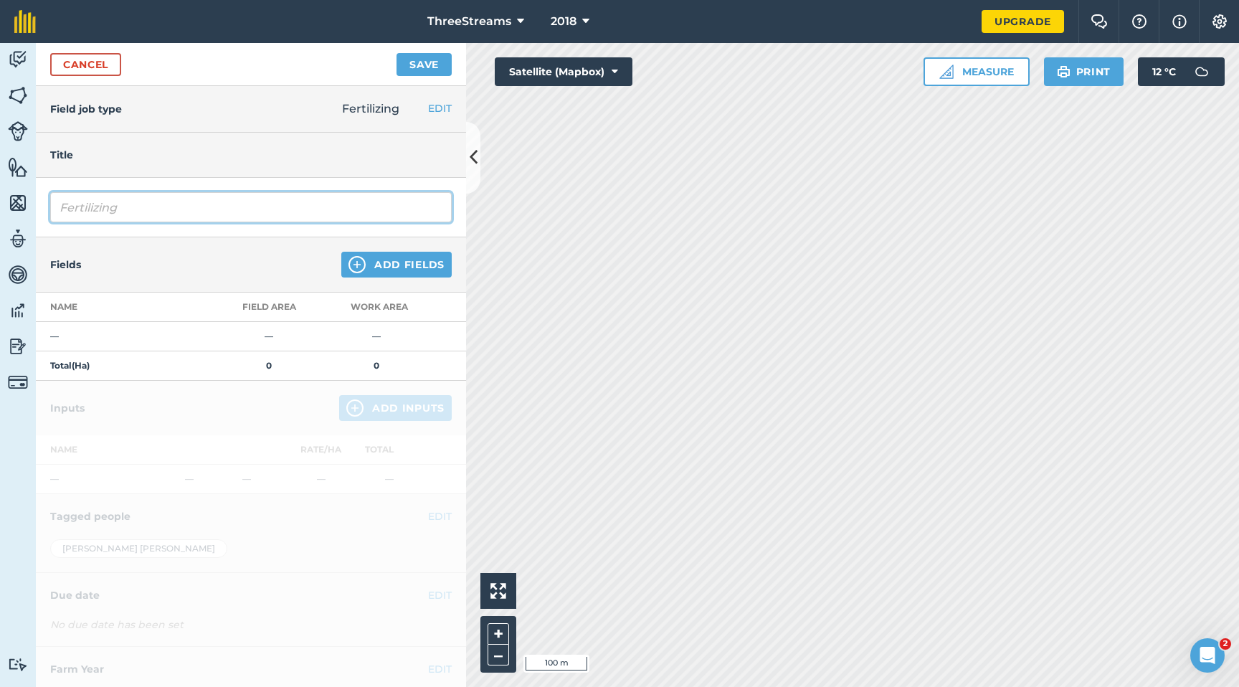
click at [180, 209] on input "Fertilizing" at bounding box center [250, 207] width 401 height 30
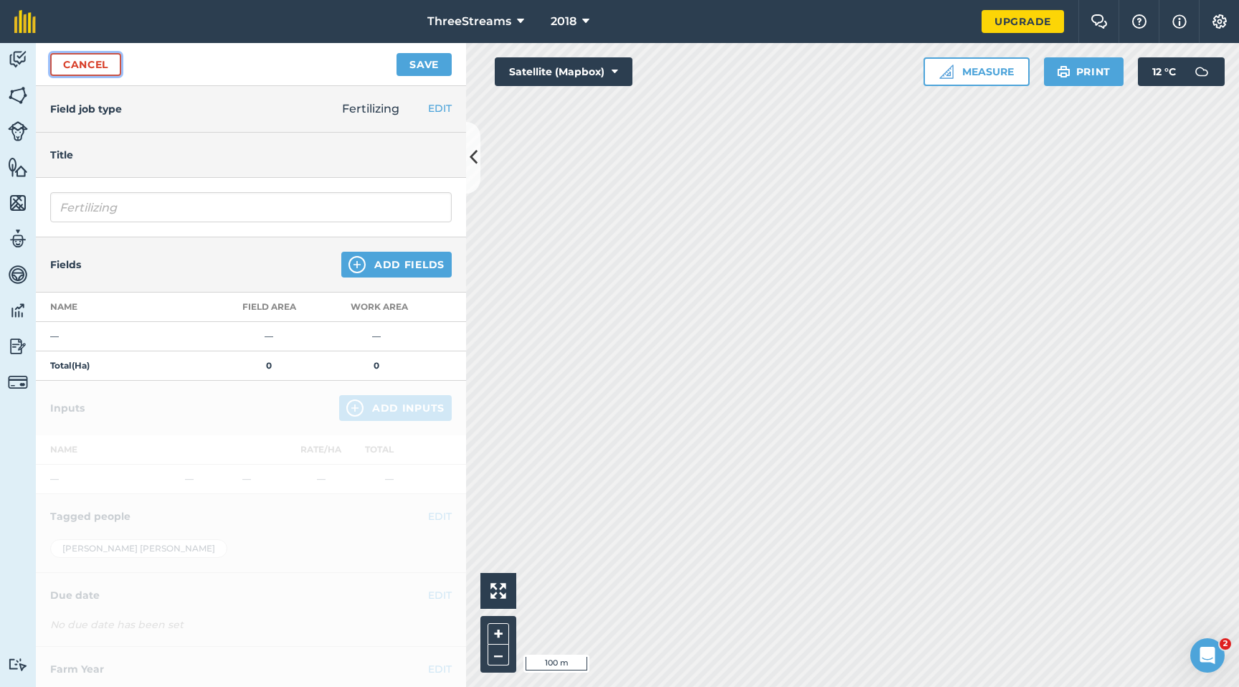
click at [92, 67] on link "Cancel" at bounding box center [85, 64] width 71 height 23
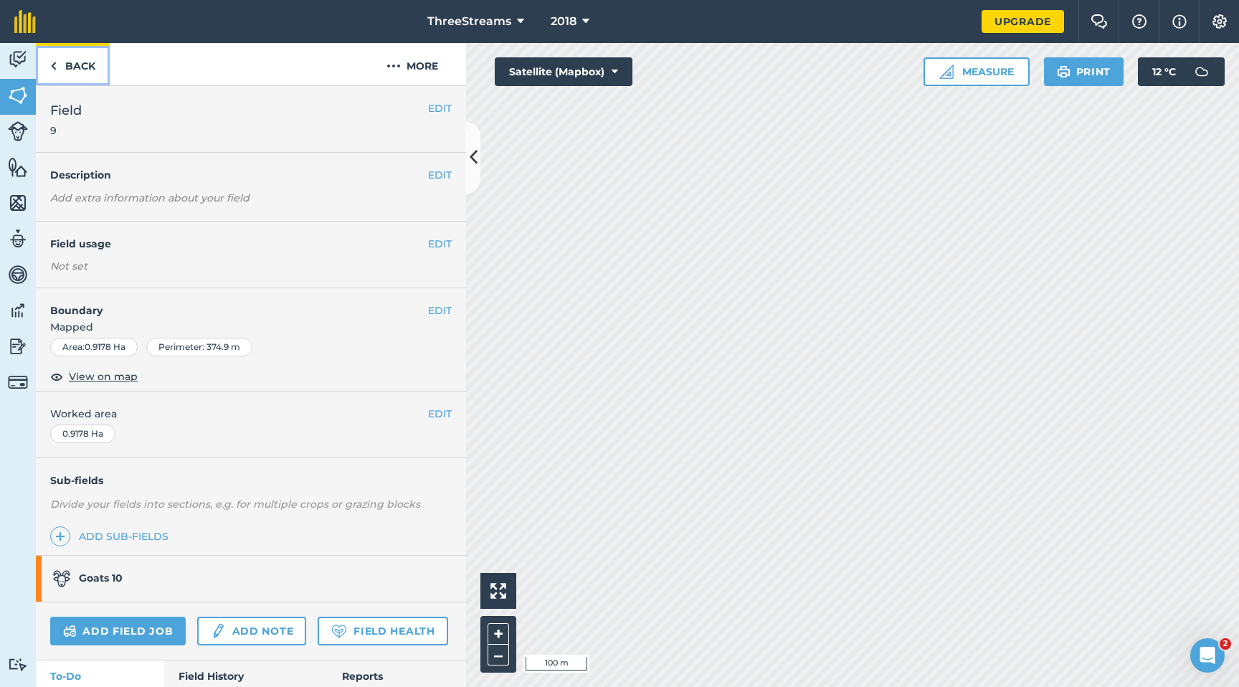
click at [82, 70] on link "Back" at bounding box center [73, 64] width 74 height 42
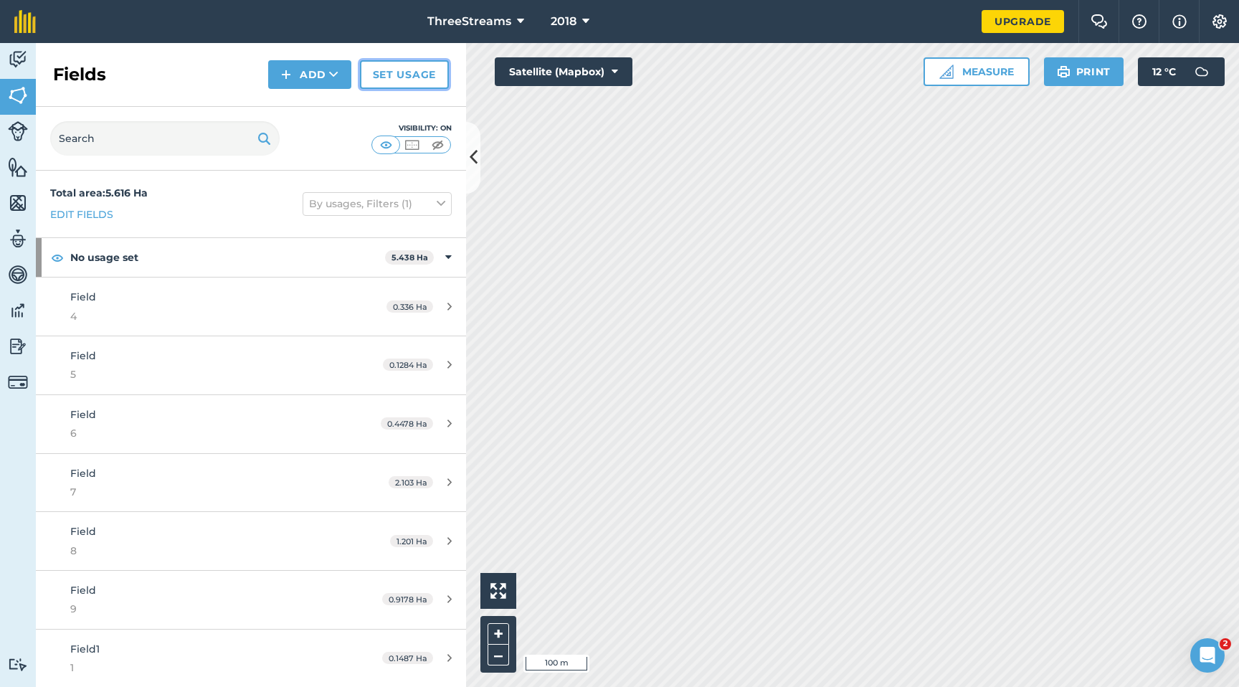
click at [398, 80] on link "Set usage" at bounding box center [404, 74] width 89 height 29
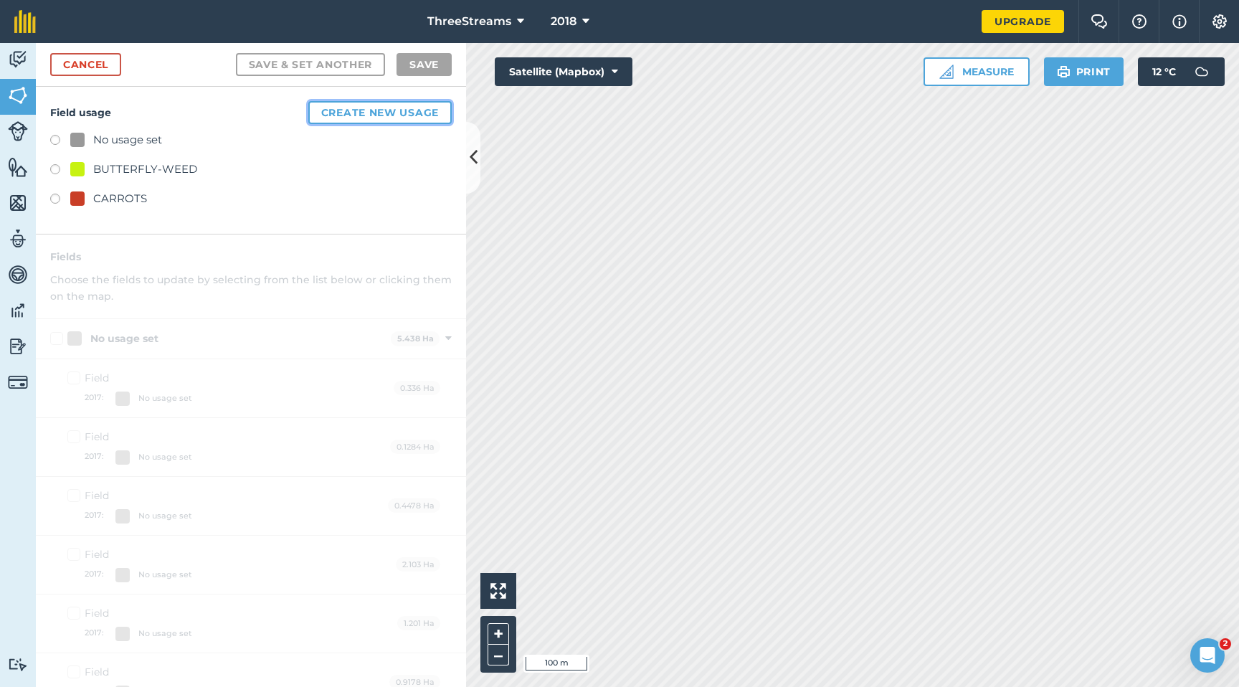
click at [370, 118] on button "Create new usage" at bounding box center [379, 112] width 143 height 23
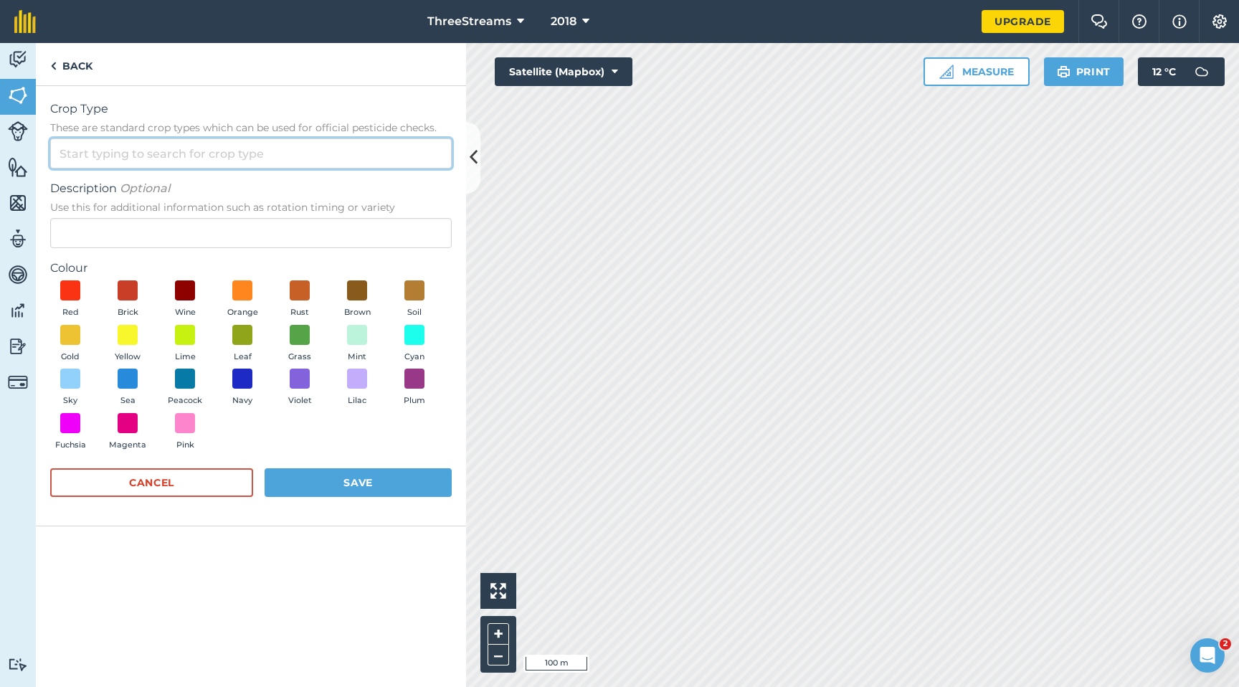
click at [166, 161] on input "Crop Type These are standard crop types which can be used for official pesticid…" at bounding box center [250, 153] width 401 height 30
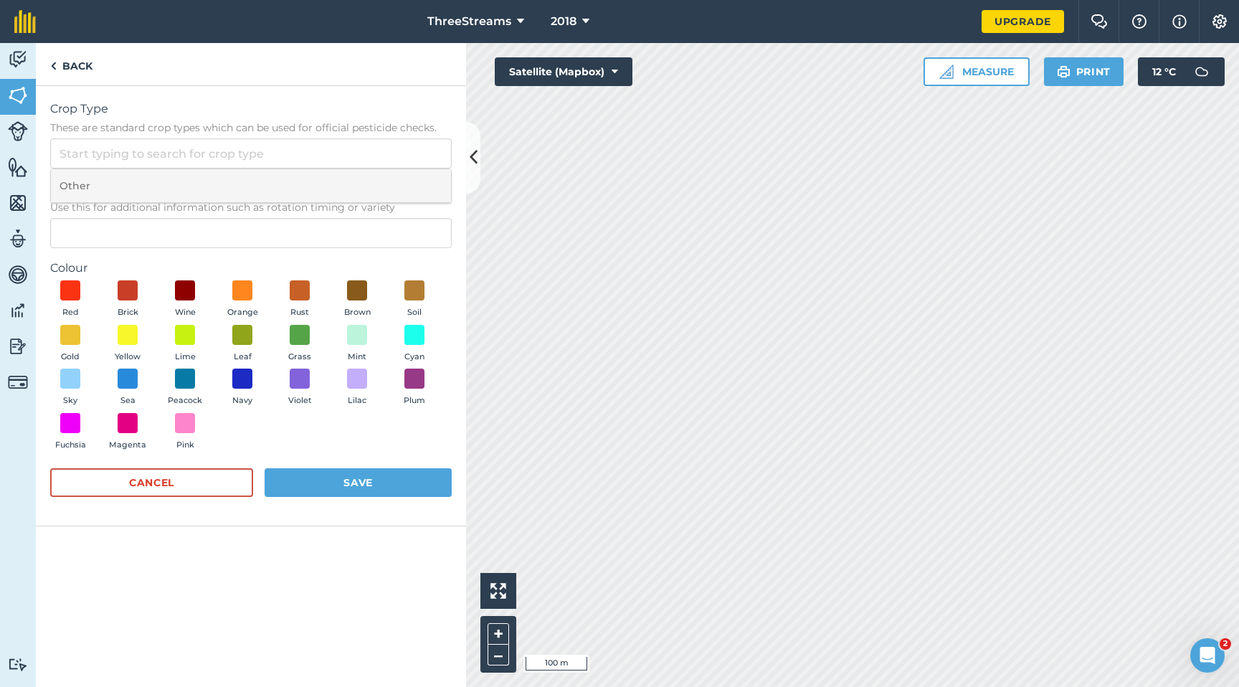
click at [146, 190] on li "Other" at bounding box center [251, 186] width 400 height 34
type input "Other"
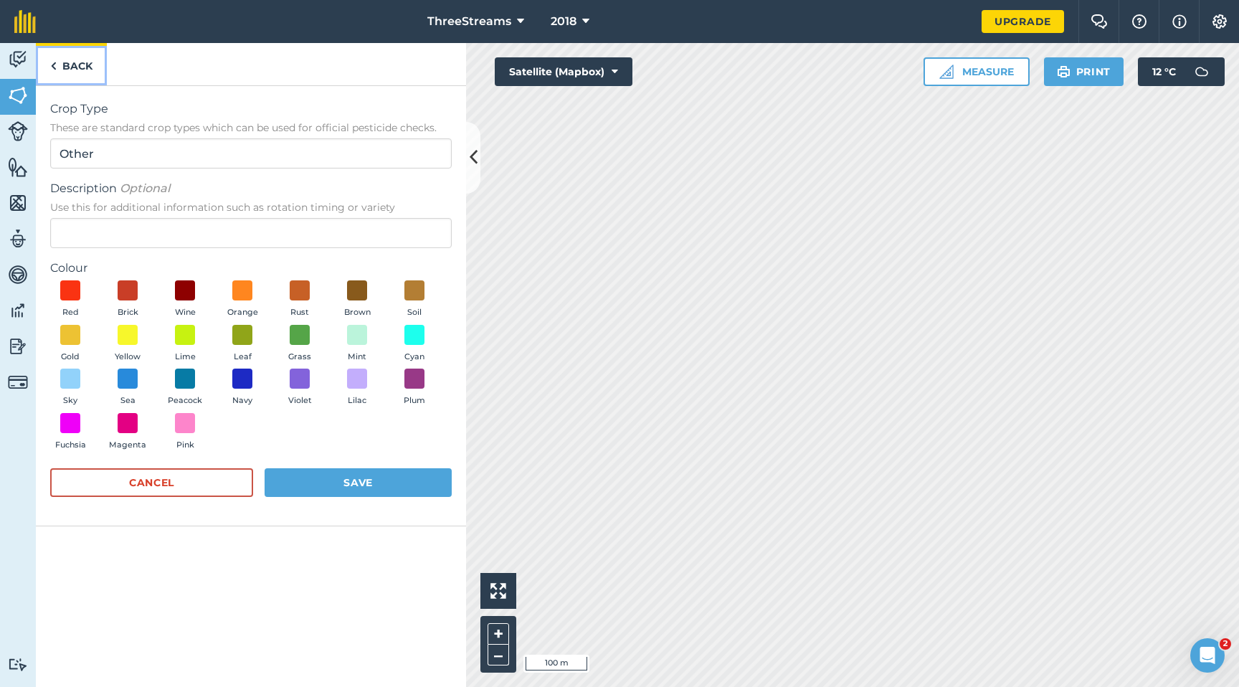
click at [59, 62] on link "Back" at bounding box center [71, 64] width 71 height 42
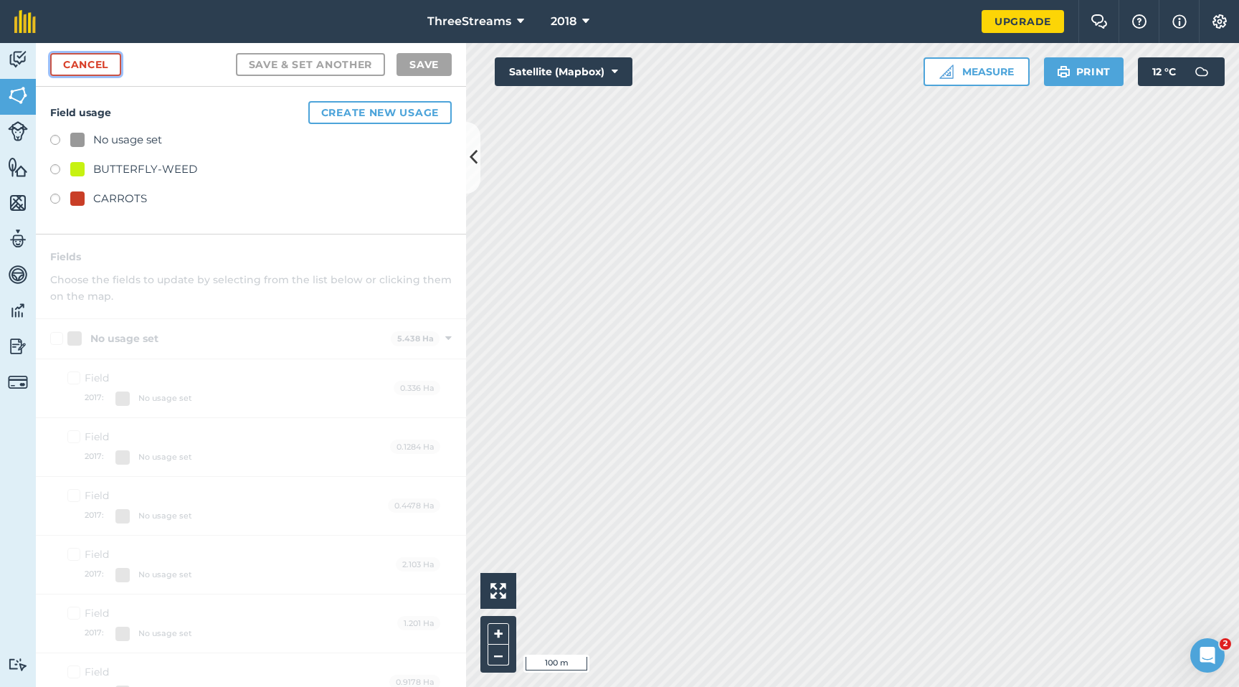
click at [104, 65] on link "Cancel" at bounding box center [85, 64] width 71 height 23
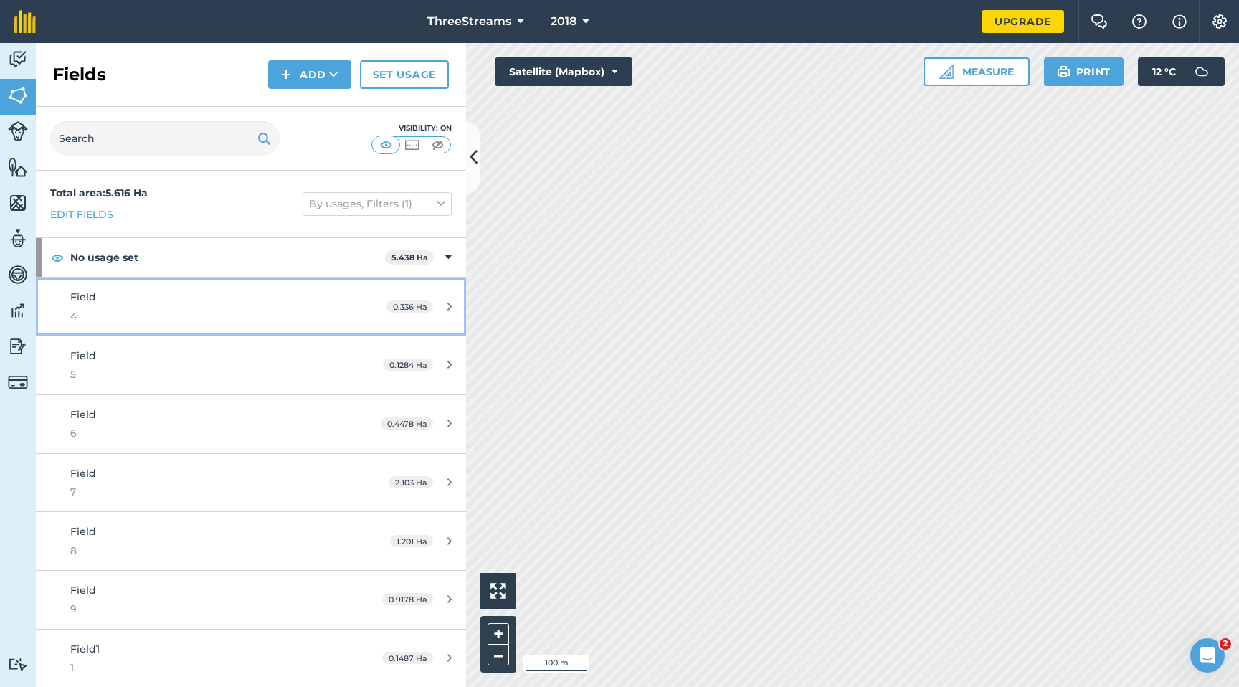
click at [436, 313] on link "Field 4 0.336 Ha" at bounding box center [251, 306] width 430 height 58
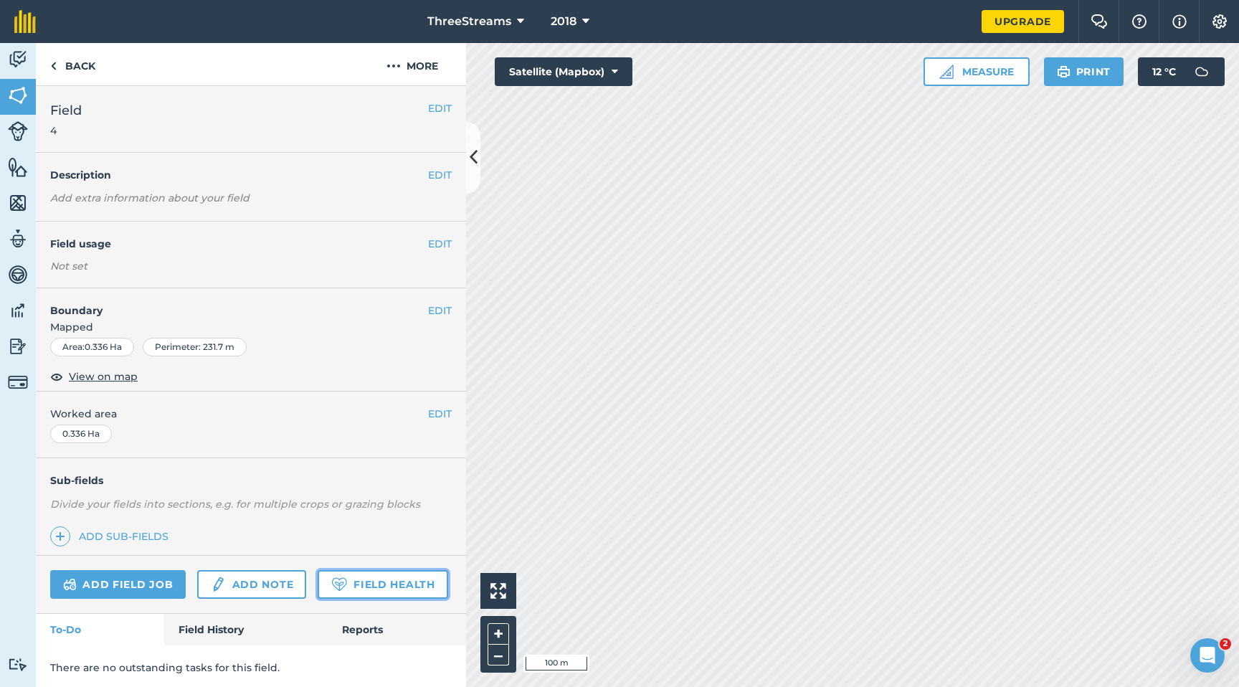
click at [318, 599] on link "Field Health" at bounding box center [383, 584] width 130 height 29
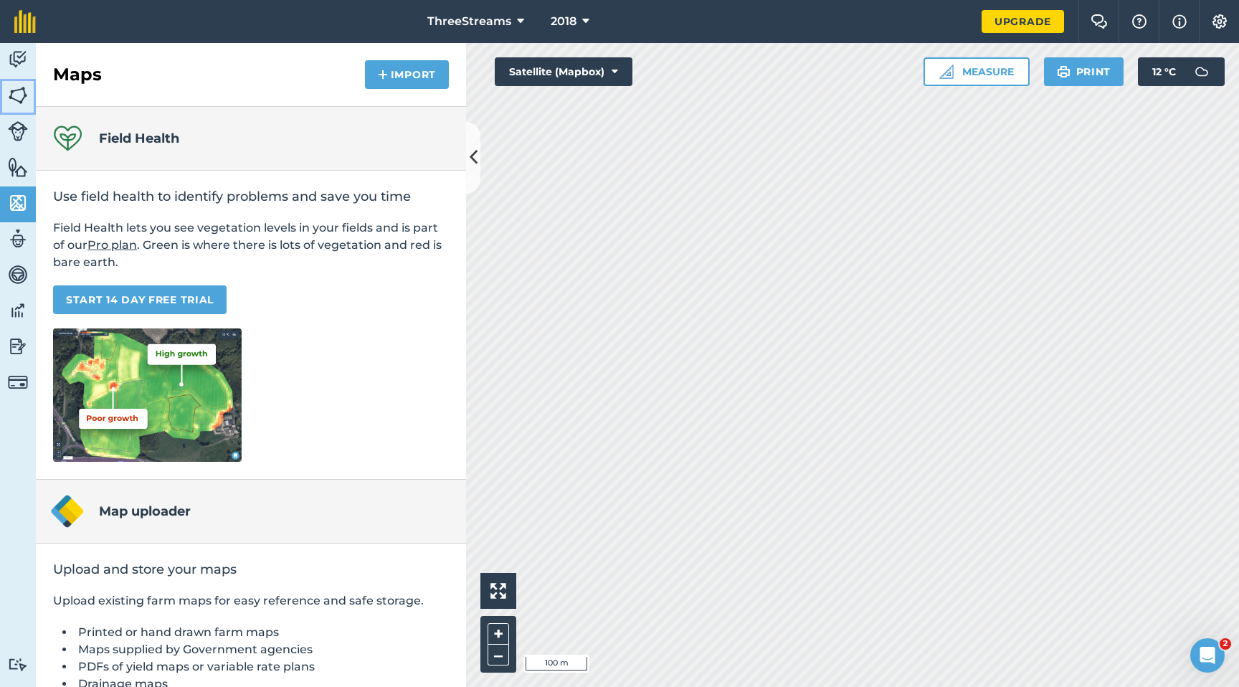
click at [22, 107] on link "Fields" at bounding box center [18, 97] width 36 height 36
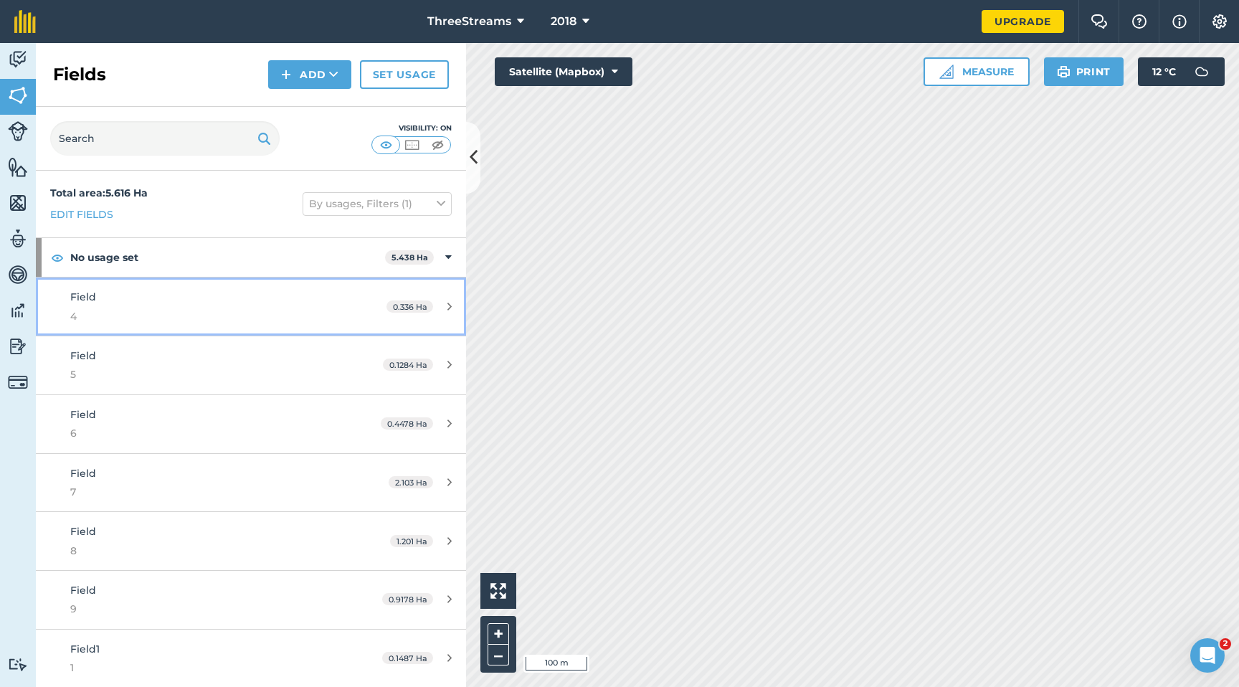
click at [433, 307] on div "0.336 Ha" at bounding box center [419, 306] width 94 height 11
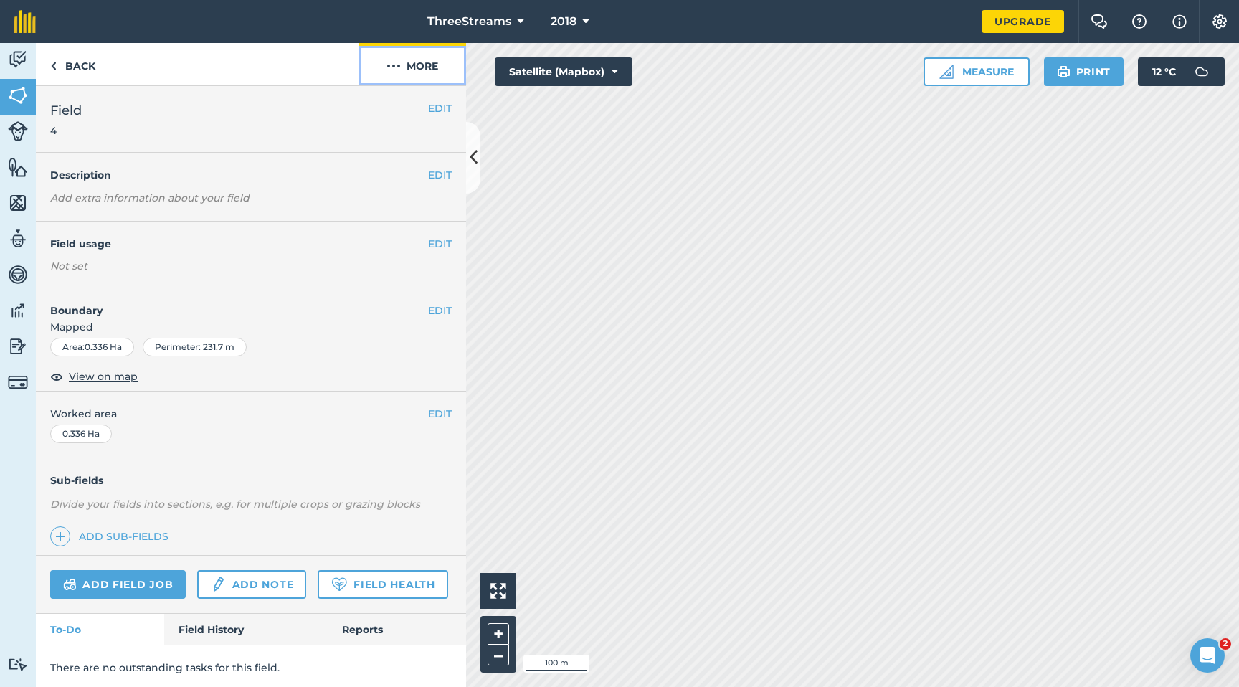
click at [396, 65] on img at bounding box center [393, 65] width 14 height 17
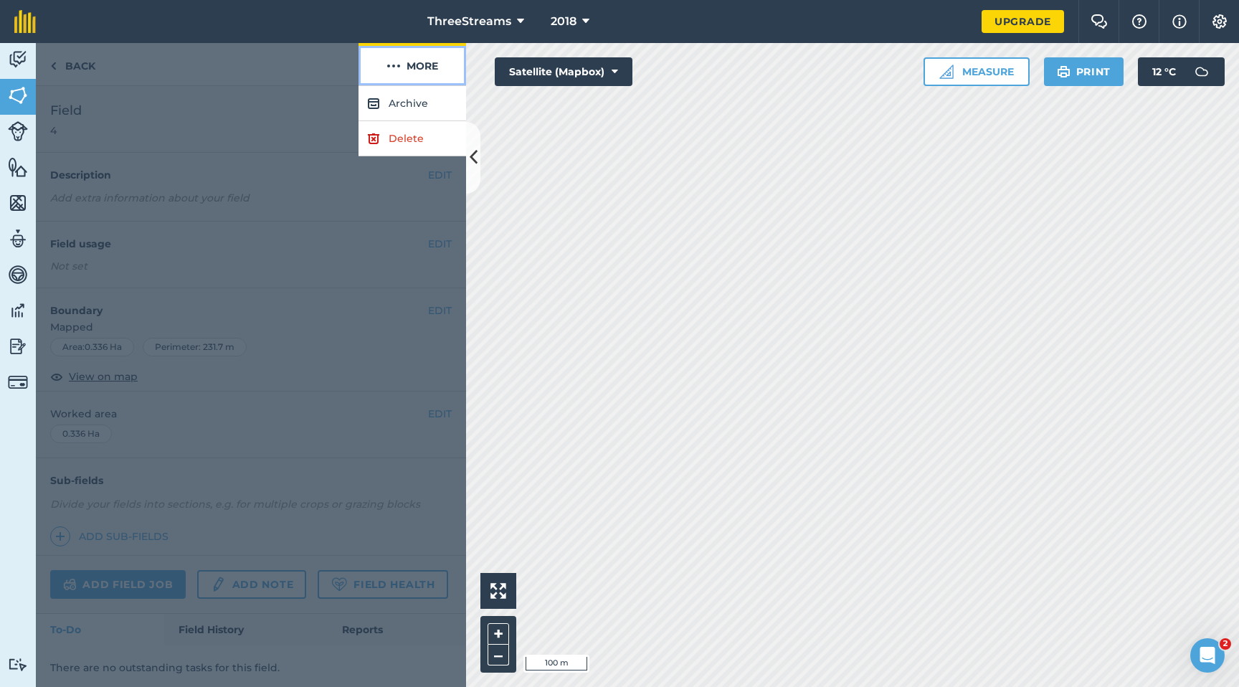
click at [396, 65] on img at bounding box center [393, 65] width 14 height 17
